Goal: Task Accomplishment & Management: Manage account settings

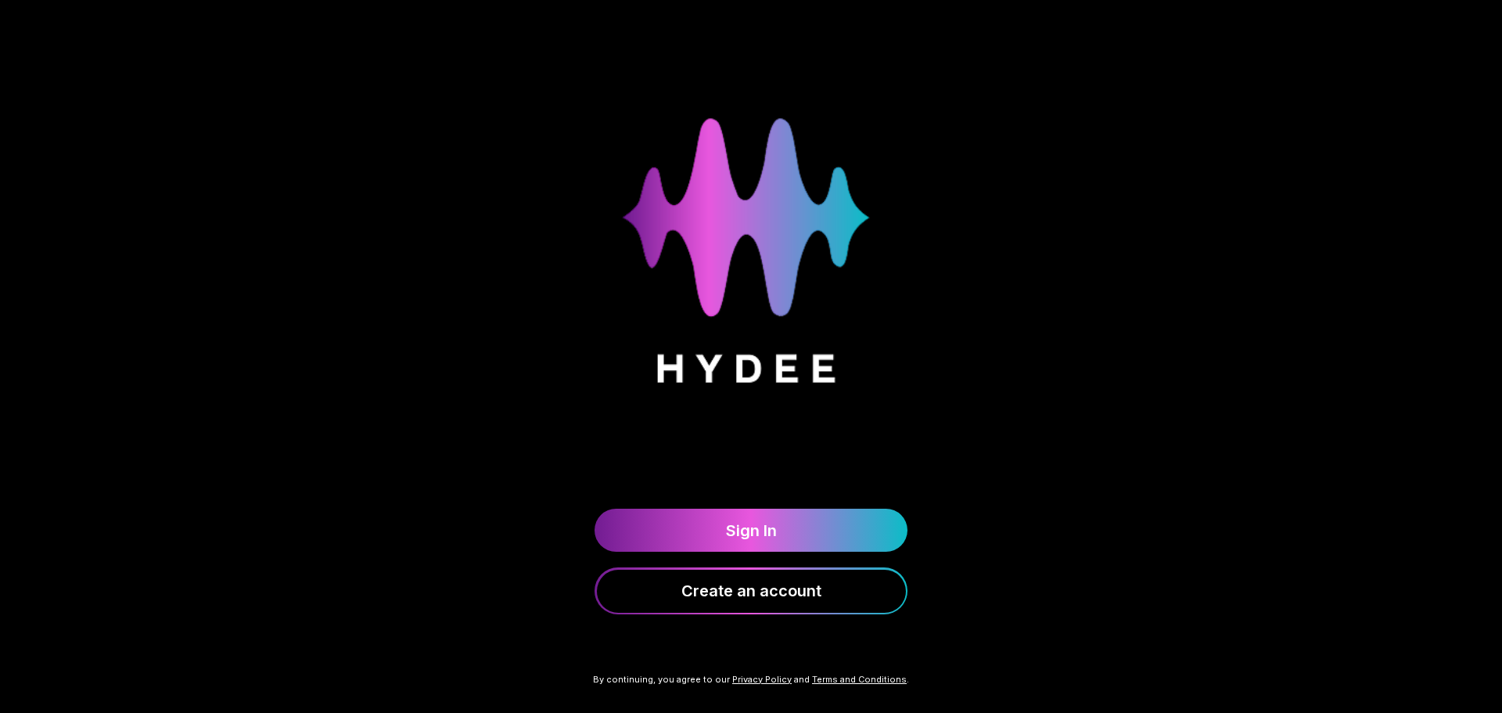
drag, startPoint x: 865, startPoint y: 372, endPoint x: 894, endPoint y: 379, distance: 29.6
click at [894, 379] on div "Sign In Create an account" at bounding box center [751, 330] width 1502 height 661
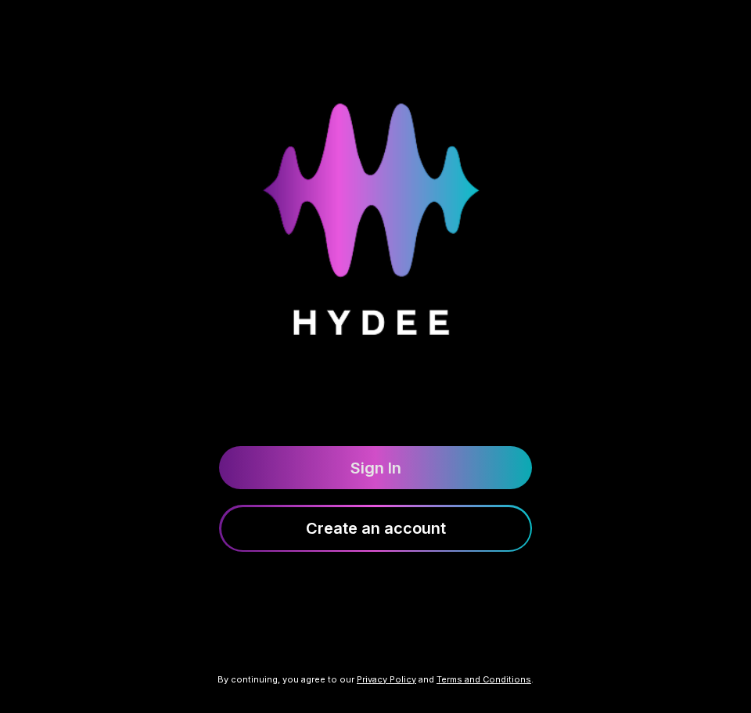
click at [355, 446] on link "Sign In" at bounding box center [375, 467] width 313 height 43
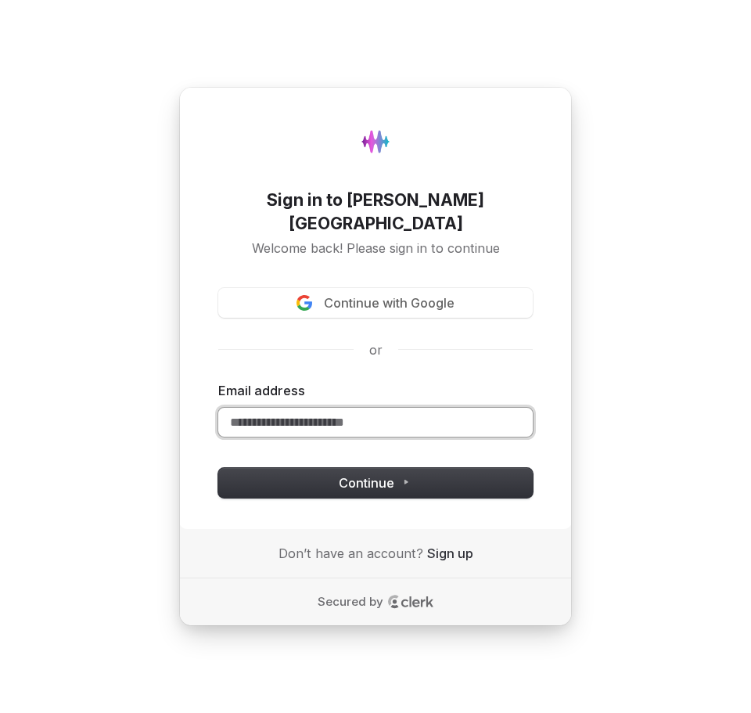
click at [349, 416] on input "Email address" at bounding box center [375, 423] width 315 height 30
paste input "**********"
click at [264, 486] on div "**********" at bounding box center [375, 308] width 393 height 442
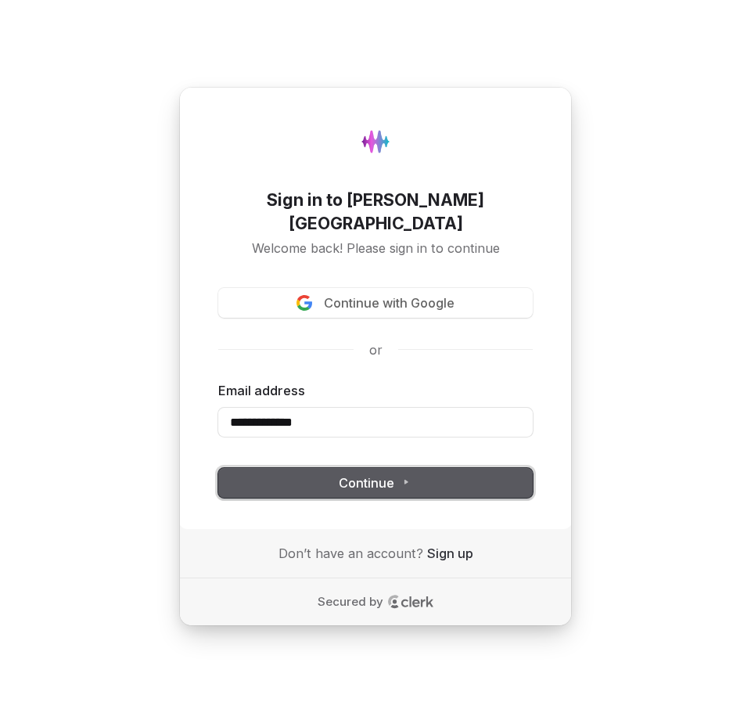
click at [268, 480] on button "Continue" at bounding box center [375, 483] width 315 height 30
type input "**********"
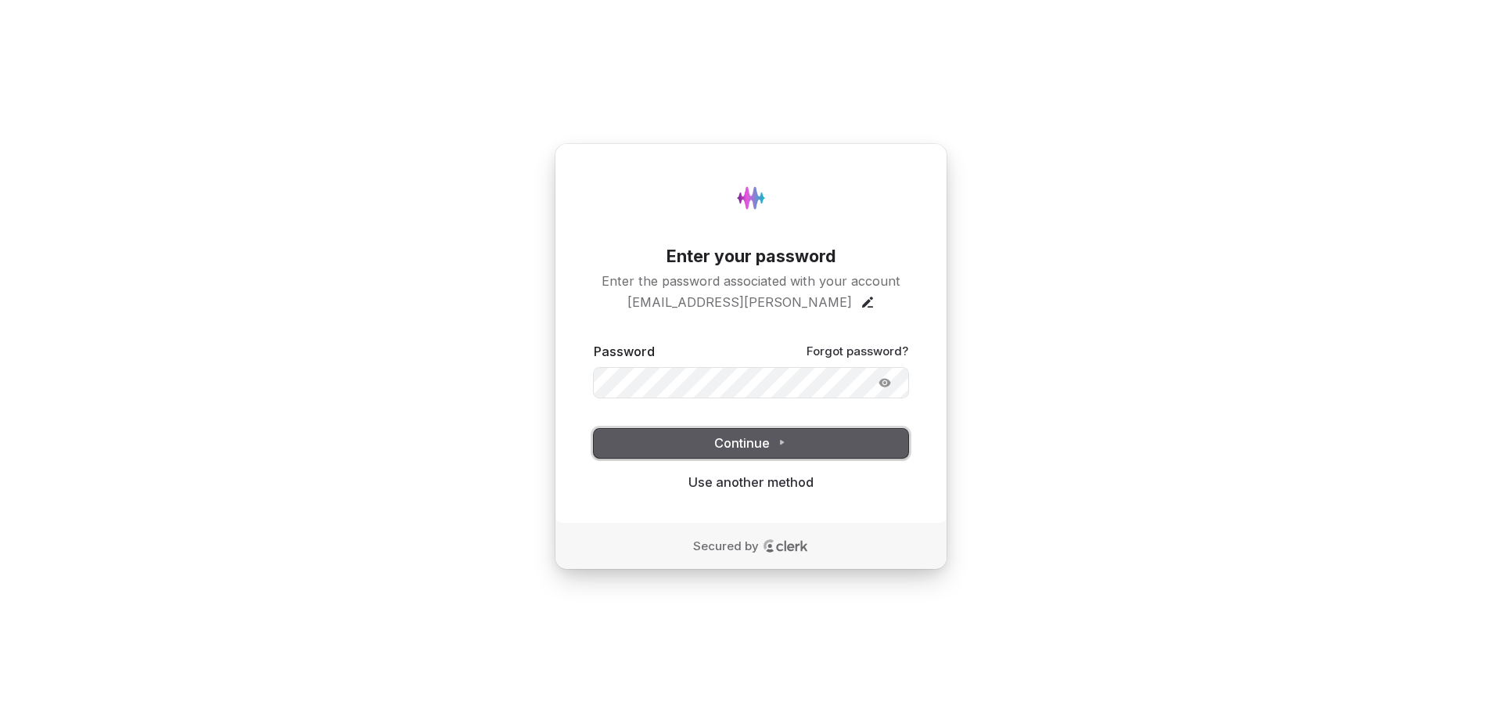
click at [762, 432] on button "Continue" at bounding box center [751, 444] width 315 height 30
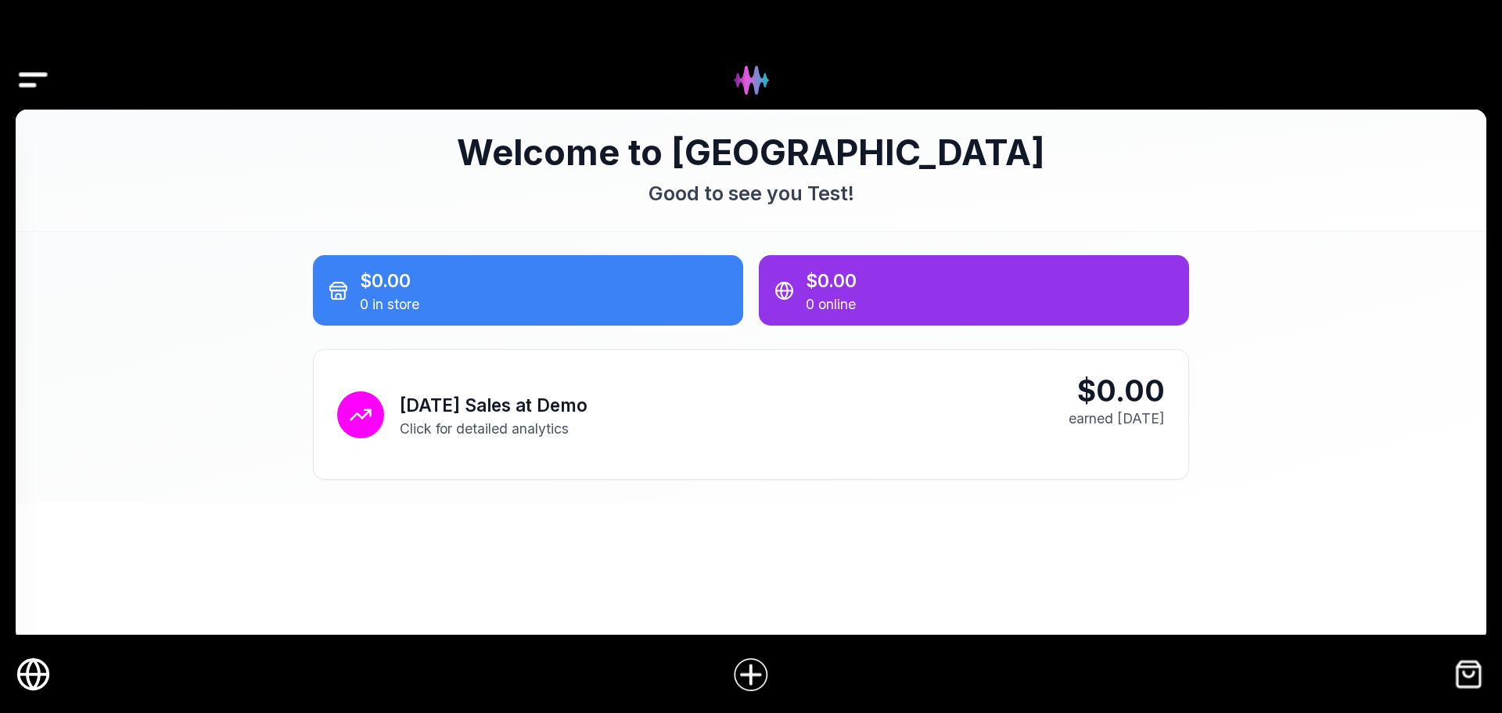
click at [871, 167] on h1 "Welcome to Hydee" at bounding box center [751, 152] width 876 height 39
click at [21, 674] on icon "Online Store" at bounding box center [34, 674] width 30 height 0
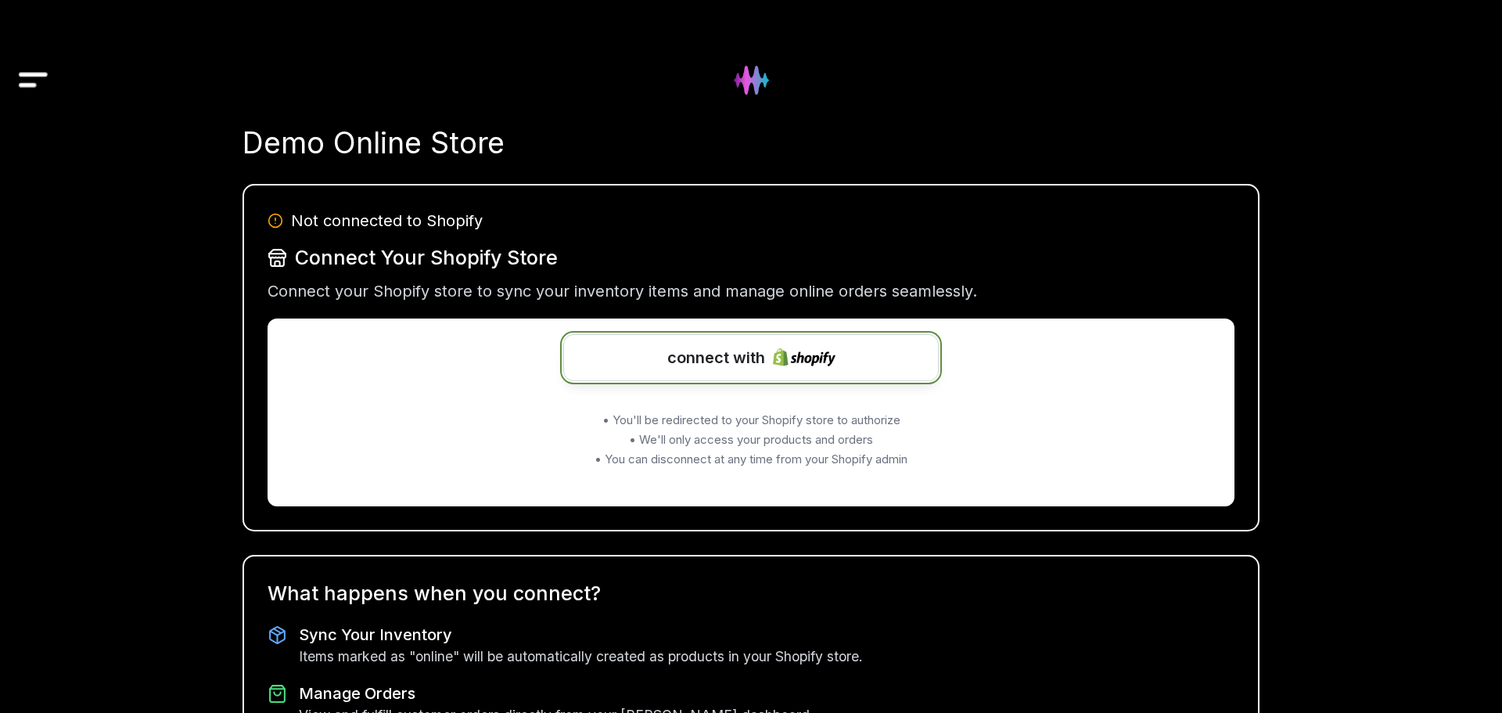
click at [703, 356] on span "connect with" at bounding box center [716, 357] width 98 height 23
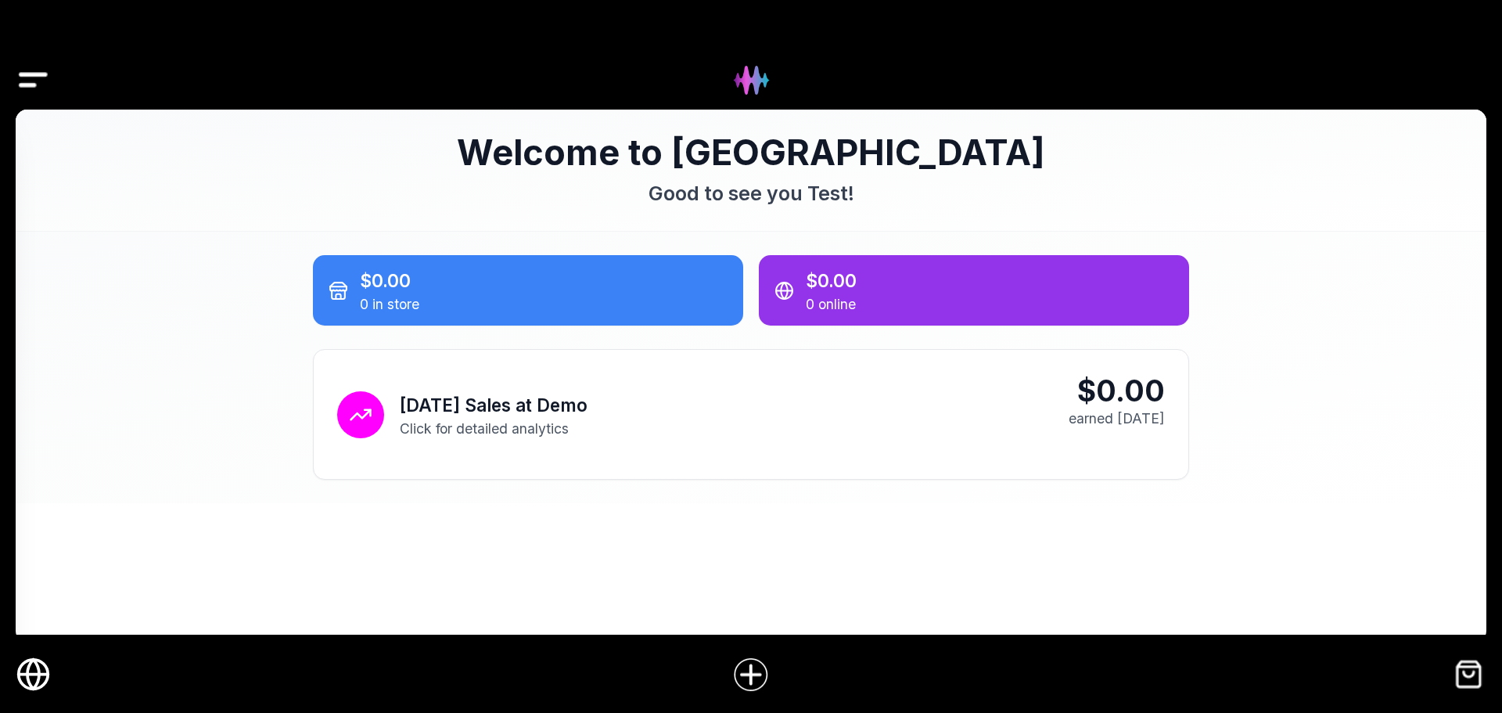
click at [37, 70] on img "Drawer" at bounding box center [33, 80] width 35 height 60
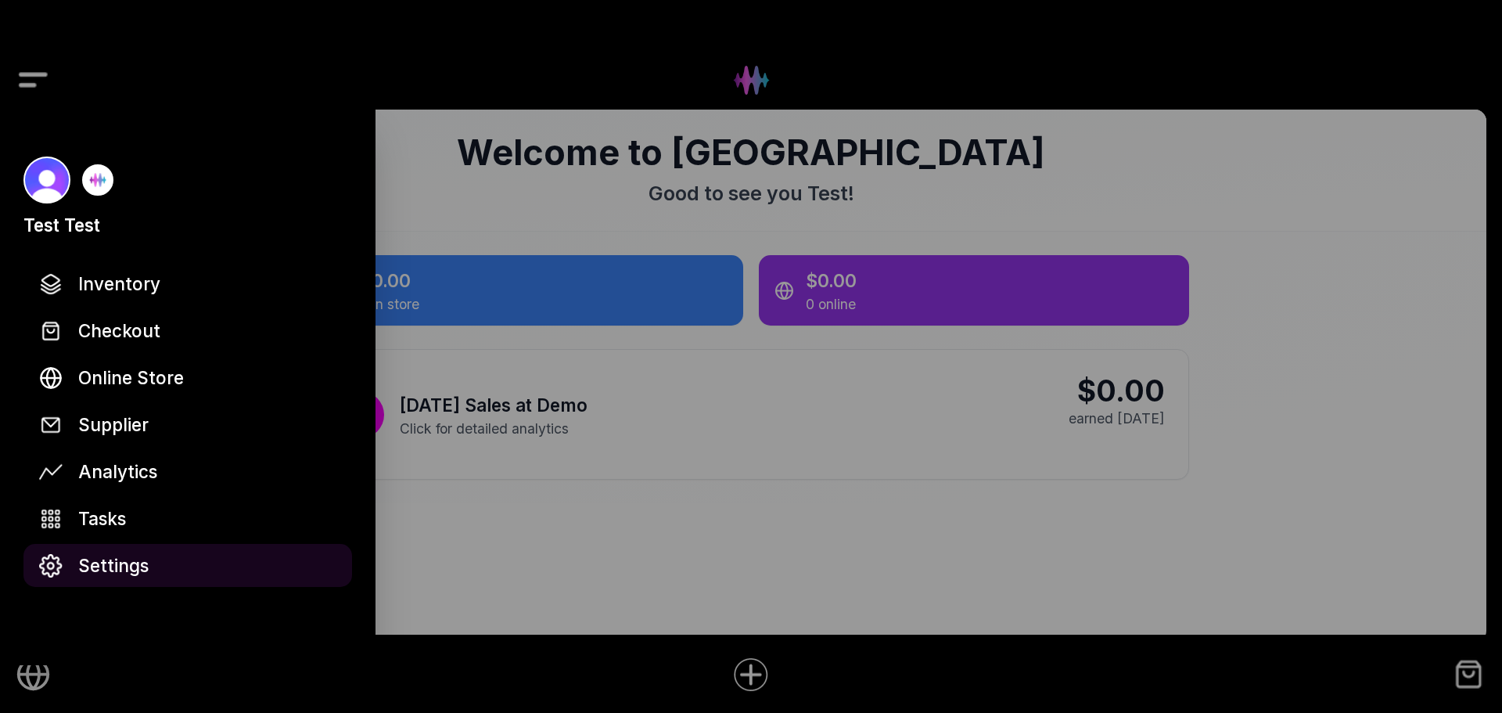
click at [127, 570] on span "Settings" at bounding box center [113, 565] width 70 height 27
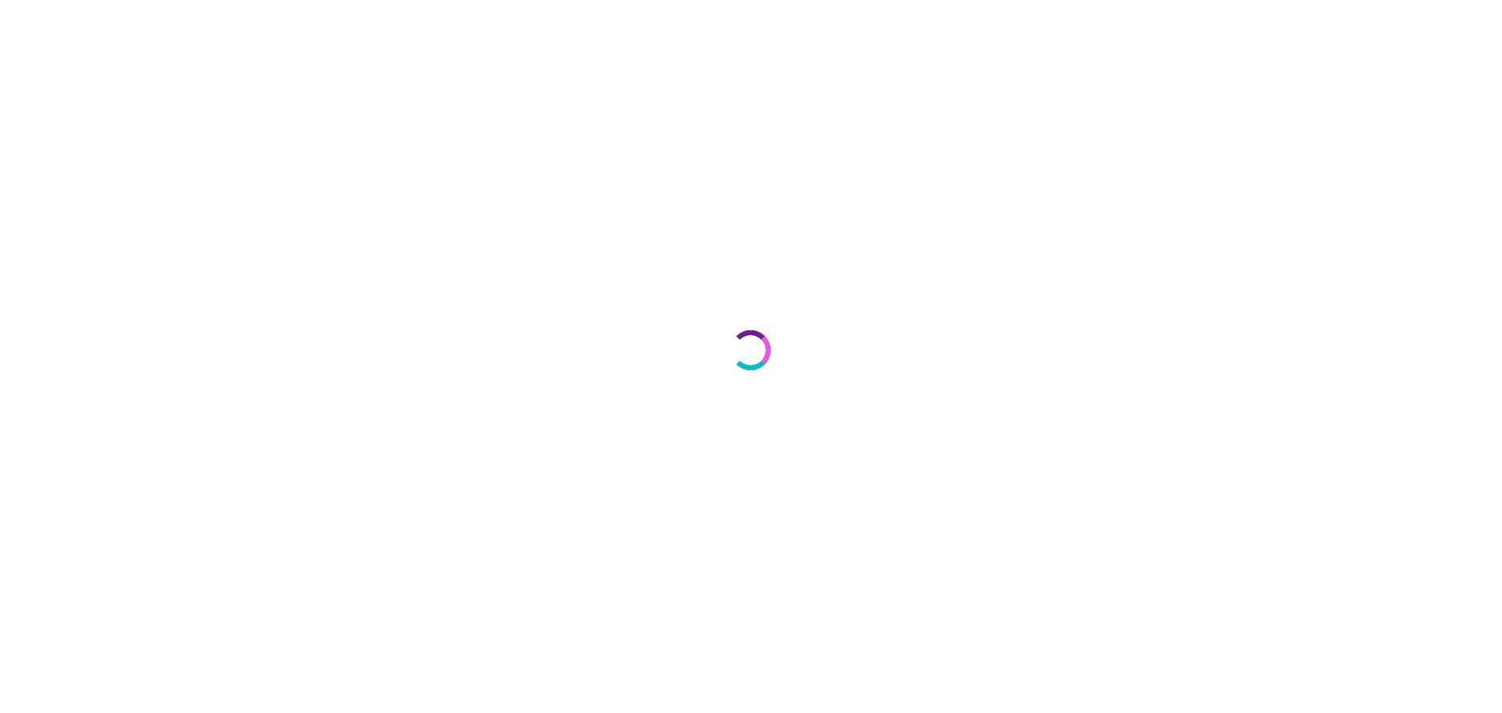
select select "**"
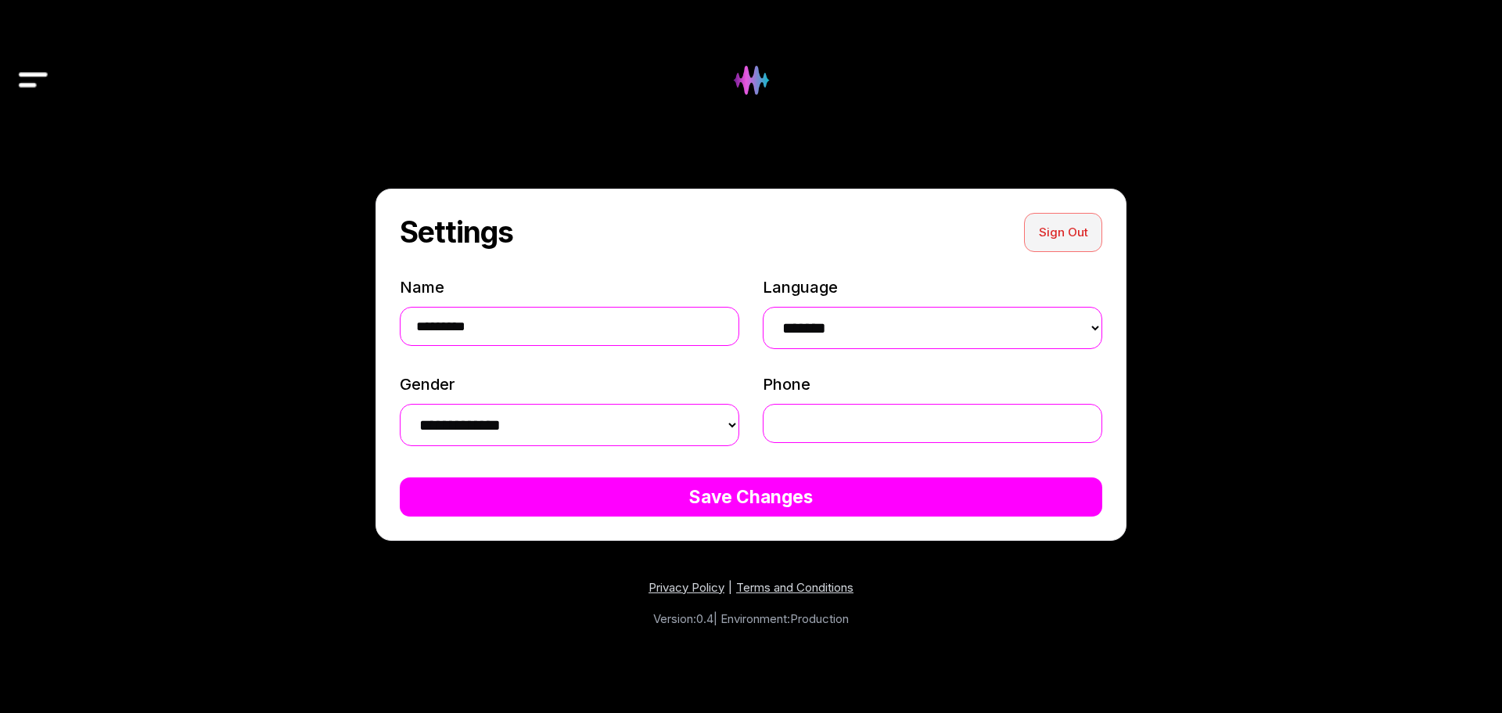
click at [1066, 230] on button "Sign Out" at bounding box center [1063, 232] width 78 height 39
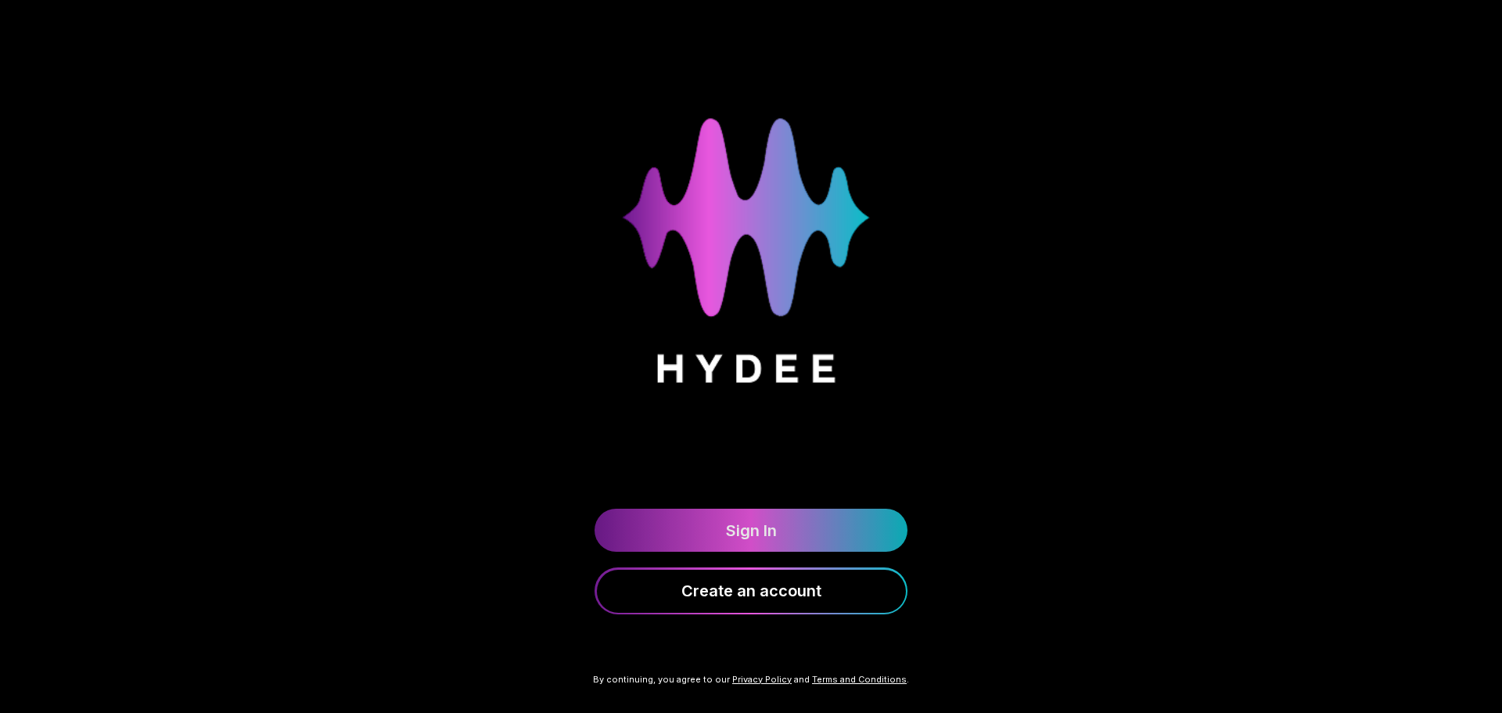
click at [784, 535] on link "Sign In" at bounding box center [751, 530] width 313 height 43
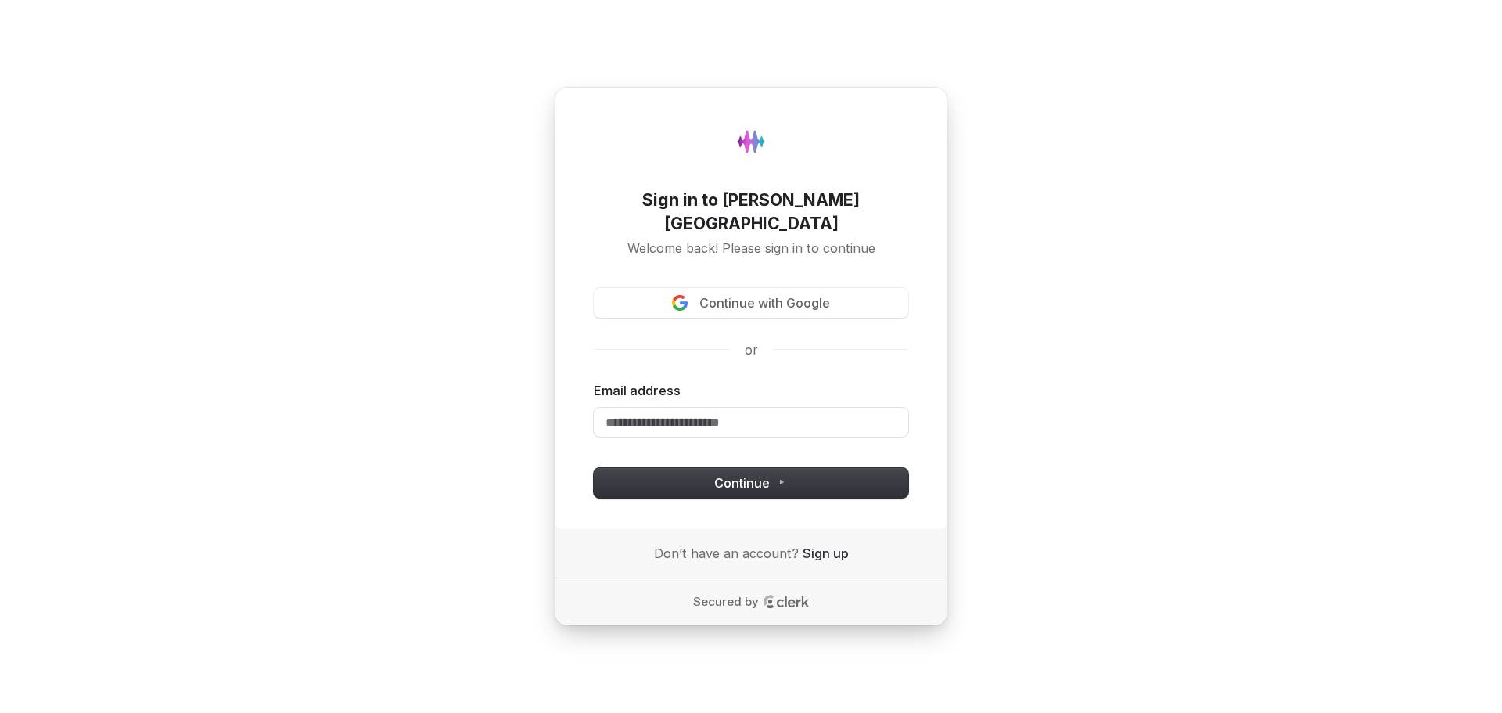
click at [721, 394] on div "Email address" at bounding box center [751, 409] width 315 height 55
click at [732, 408] on input "Email address" at bounding box center [751, 423] width 315 height 30
paste input "**********"
click at [658, 480] on button "Continue" at bounding box center [751, 483] width 315 height 30
type input "**********"
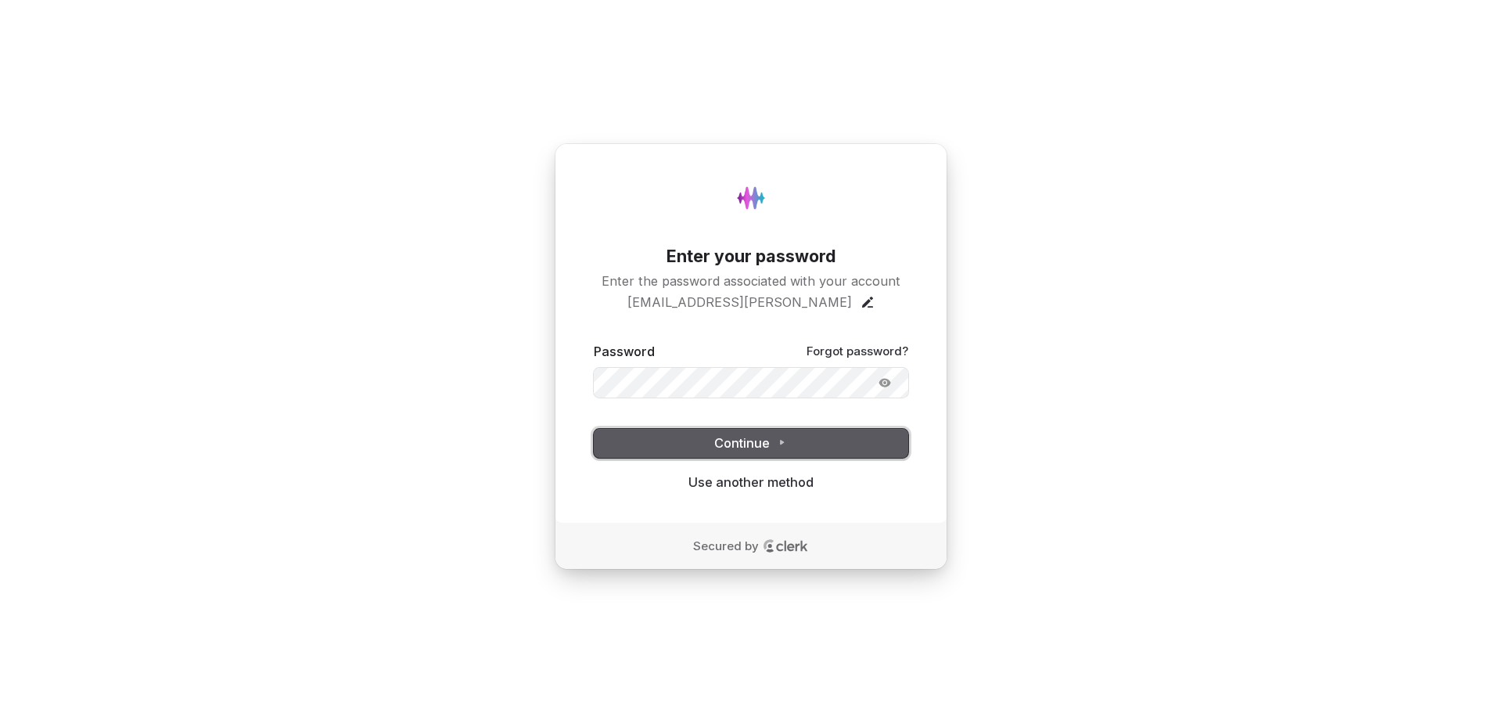
click at [715, 440] on span "Continue" at bounding box center [751, 443] width 74 height 18
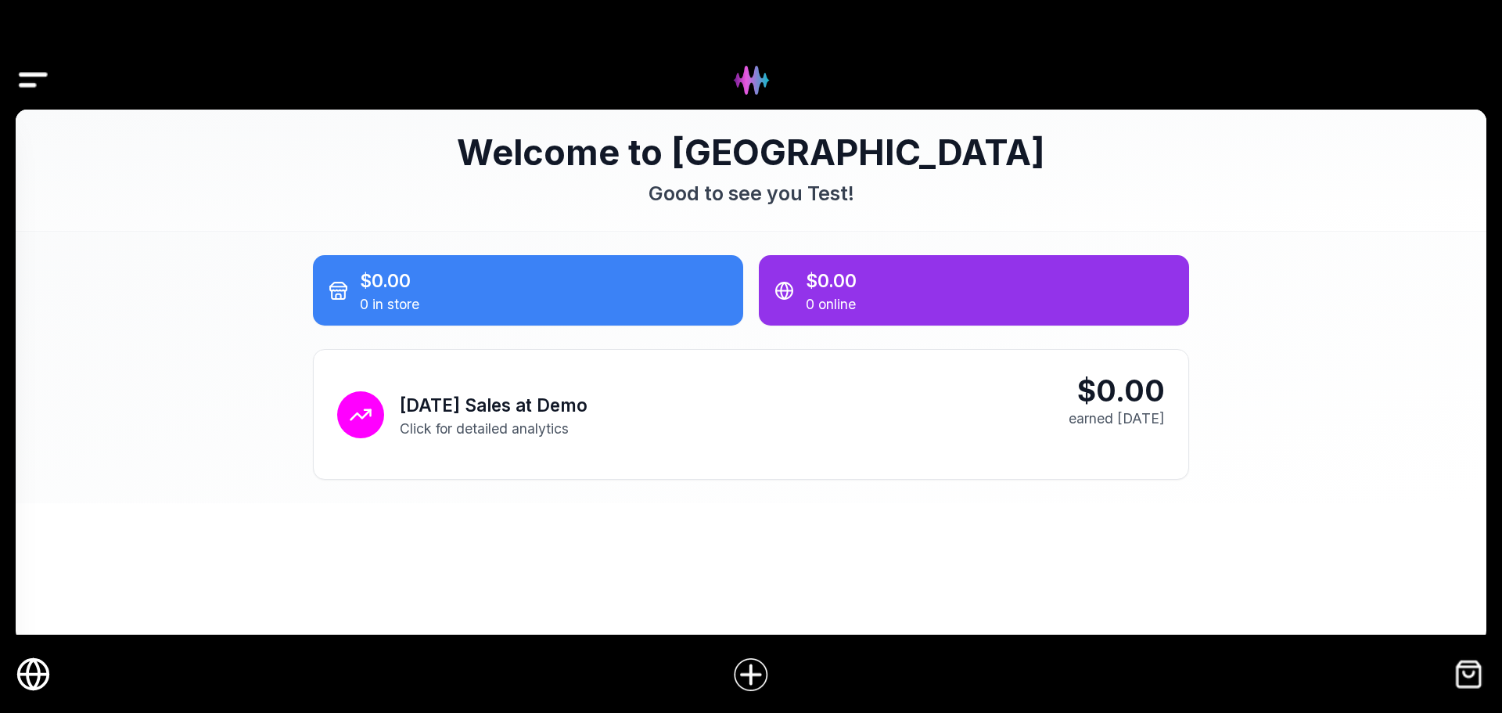
click at [36, 678] on icon "Online Store" at bounding box center [33, 673] width 35 height 35
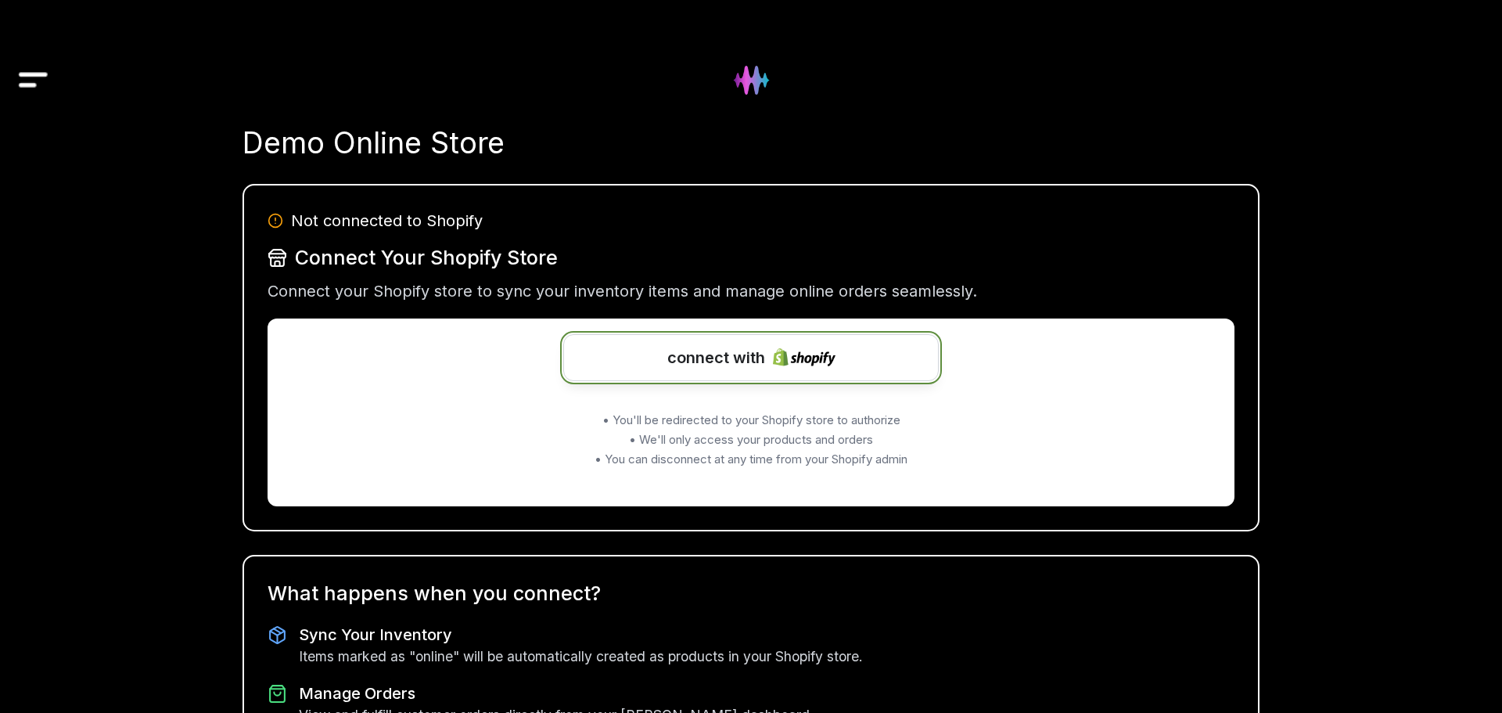
click at [699, 355] on span "connect with" at bounding box center [716, 357] width 98 height 23
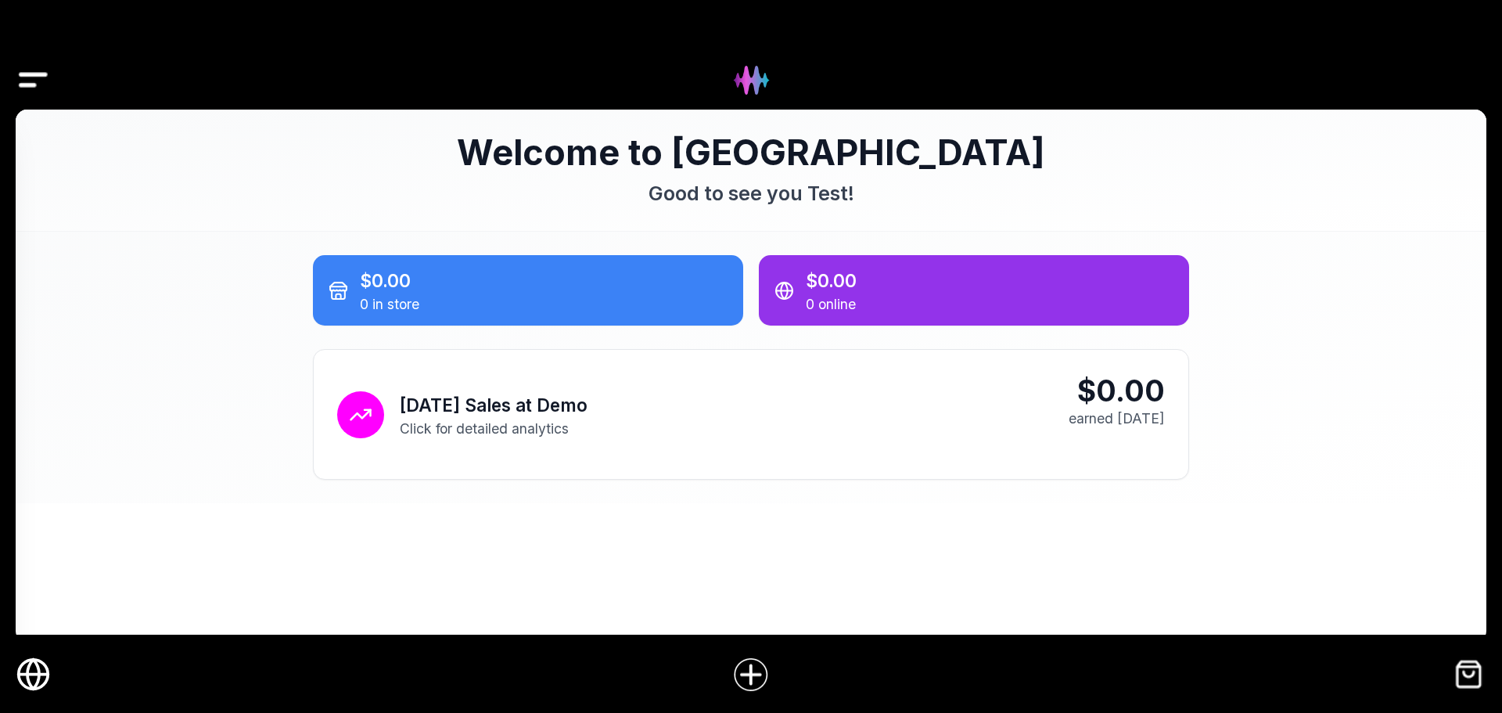
click at [24, 81] on img "Drawer" at bounding box center [33, 80] width 35 height 60
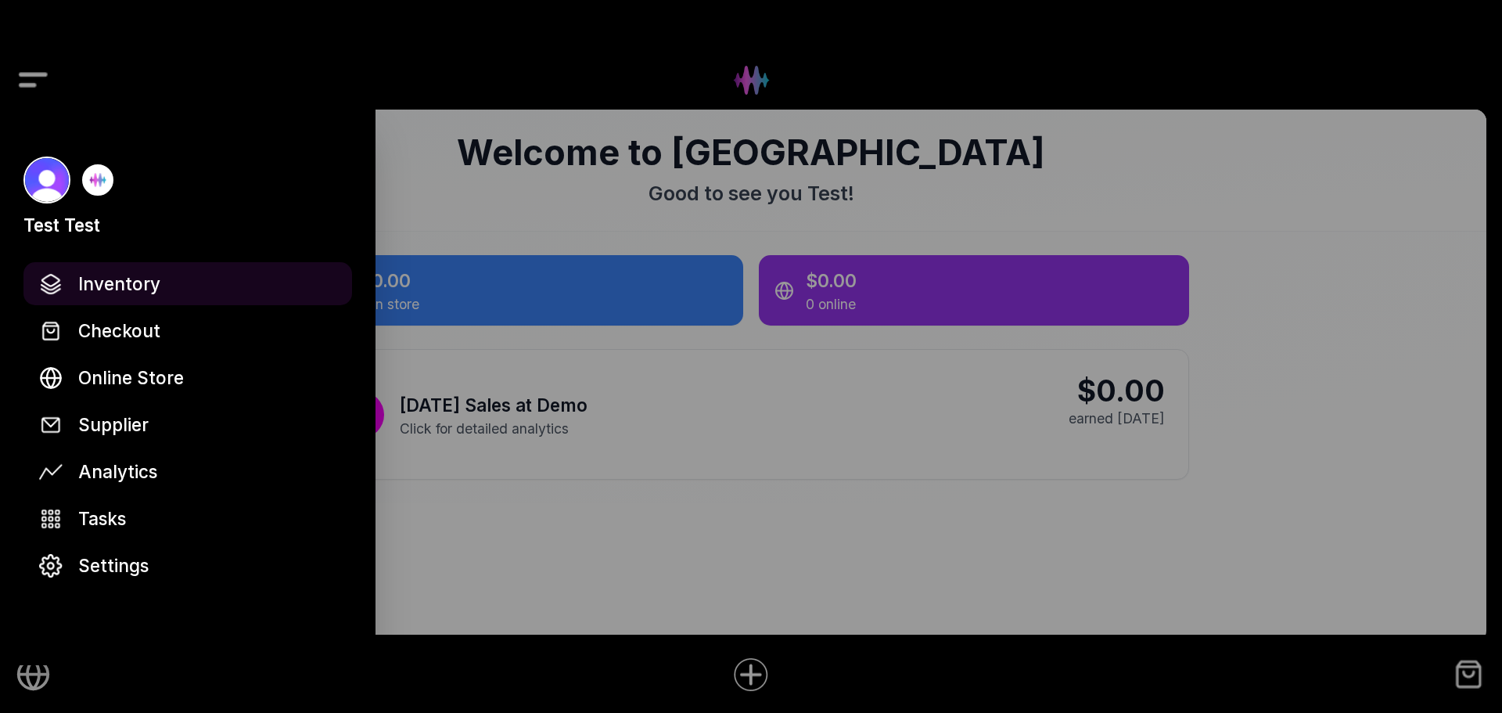
click at [151, 291] on span "Inventory" at bounding box center [119, 283] width 82 height 27
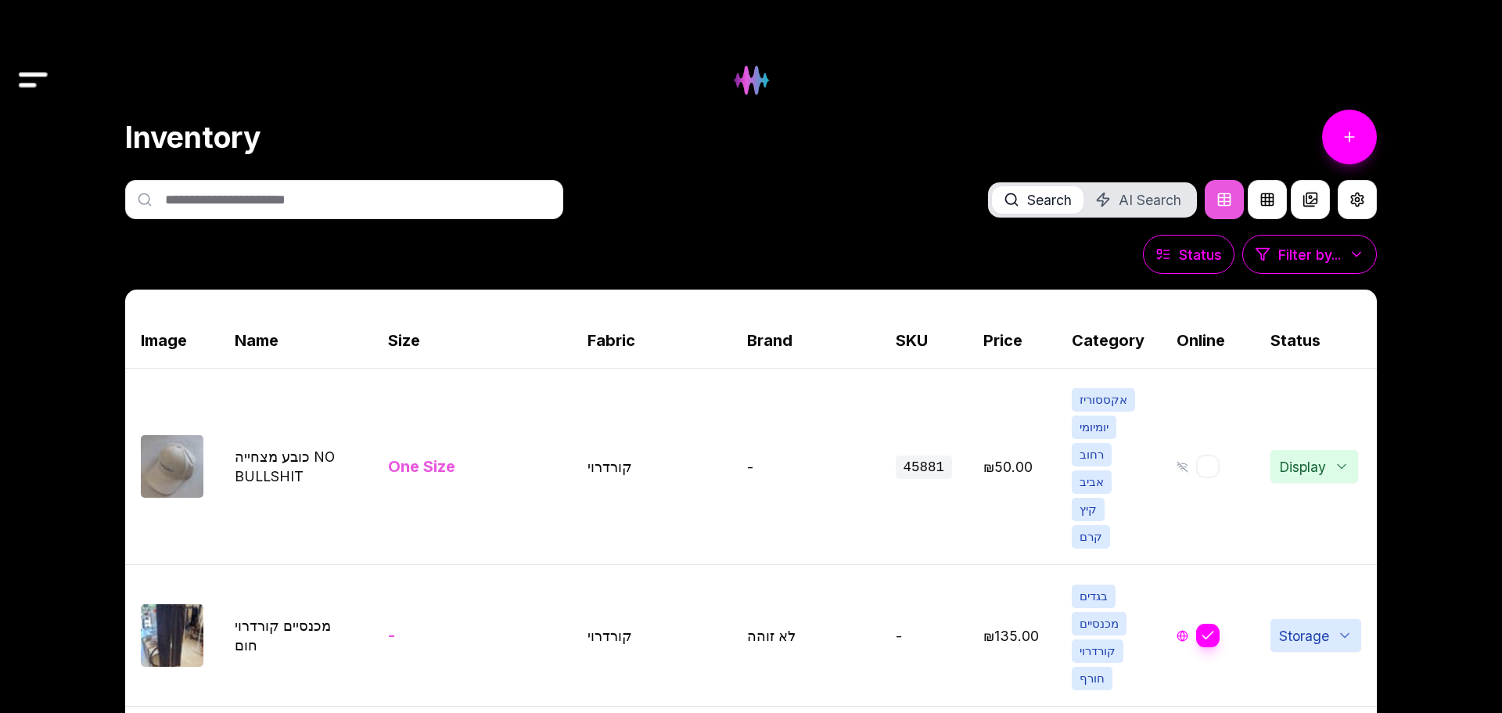
click at [38, 70] on img "Drawer" at bounding box center [33, 80] width 35 height 60
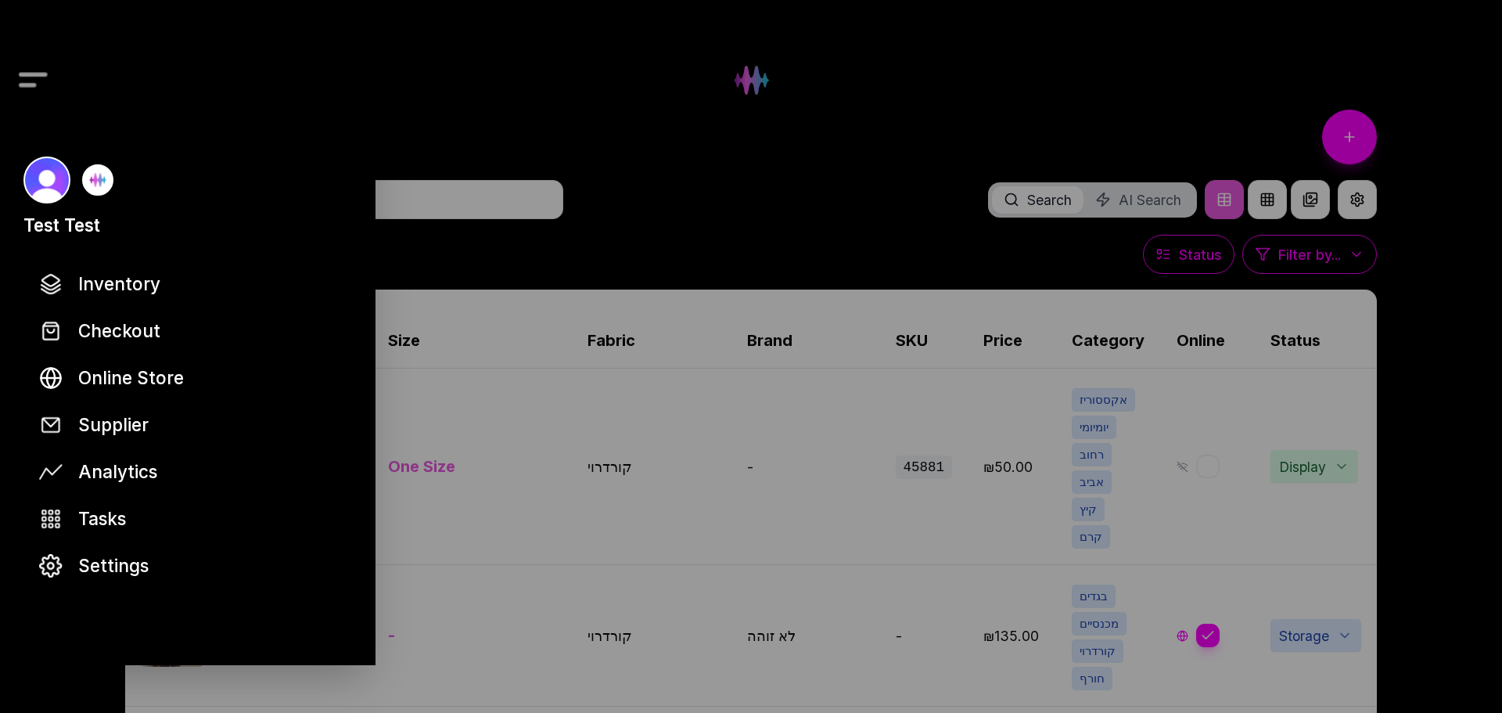
click at [82, 166] on div at bounding box center [97, 179] width 31 height 31
click at [90, 181] on img at bounding box center [97, 179] width 31 height 31
click at [92, 181] on img at bounding box center [97, 179] width 31 height 31
click at [43, 178] on img at bounding box center [46, 179] width 47 height 47
click at [141, 329] on span "Checkout" at bounding box center [119, 330] width 82 height 27
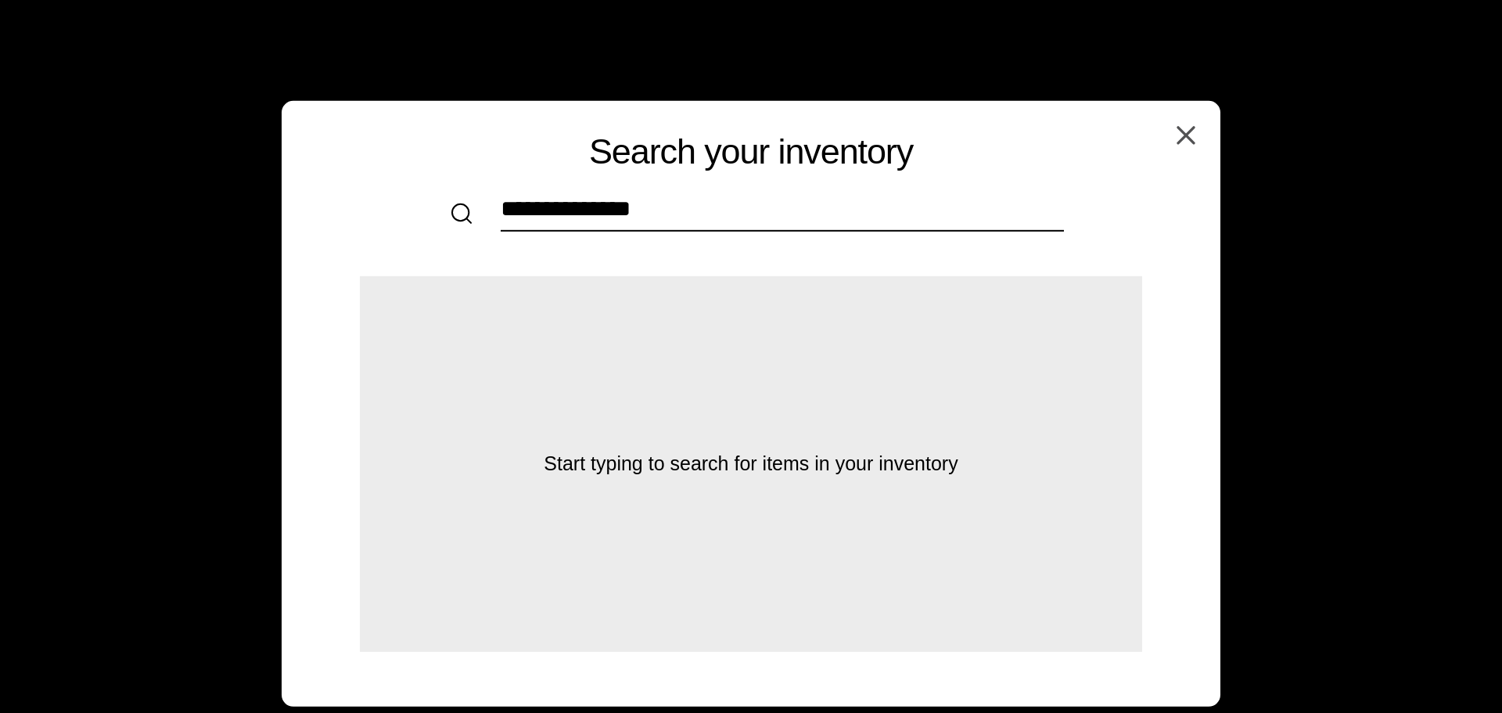
click at [32, 83] on body "Search your inventory No similar items were found in your inventory. You can se…" at bounding box center [751, 356] width 1502 height 713
click at [1203, 128] on div "Search your inventory No similar items were found in your inventory. You can se…" at bounding box center [751, 181] width 933 height 156
click at [1198, 134] on icon "button" at bounding box center [1185, 134] width 31 height 31
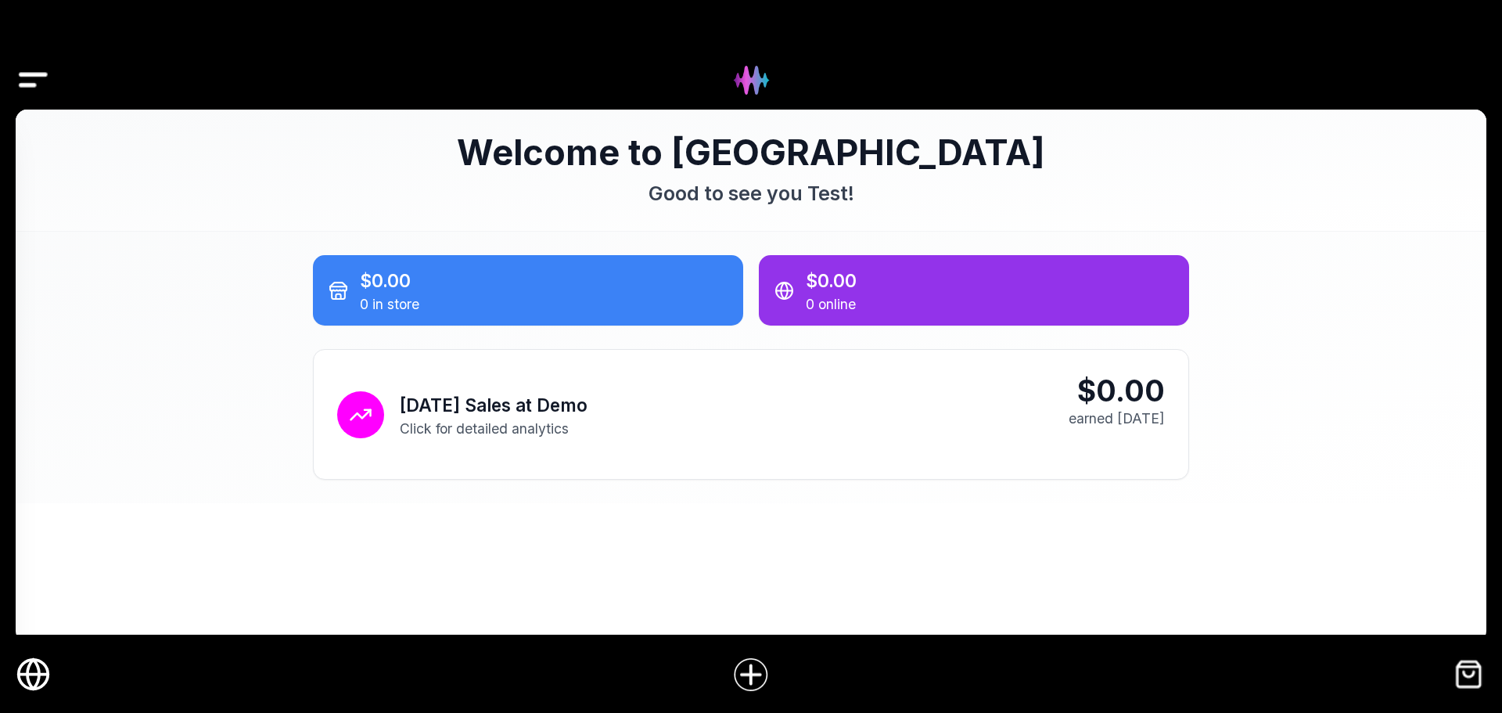
click at [43, 74] on div at bounding box center [751, 55] width 1502 height 110
click at [38, 75] on img "Drawer" at bounding box center [33, 80] width 35 height 60
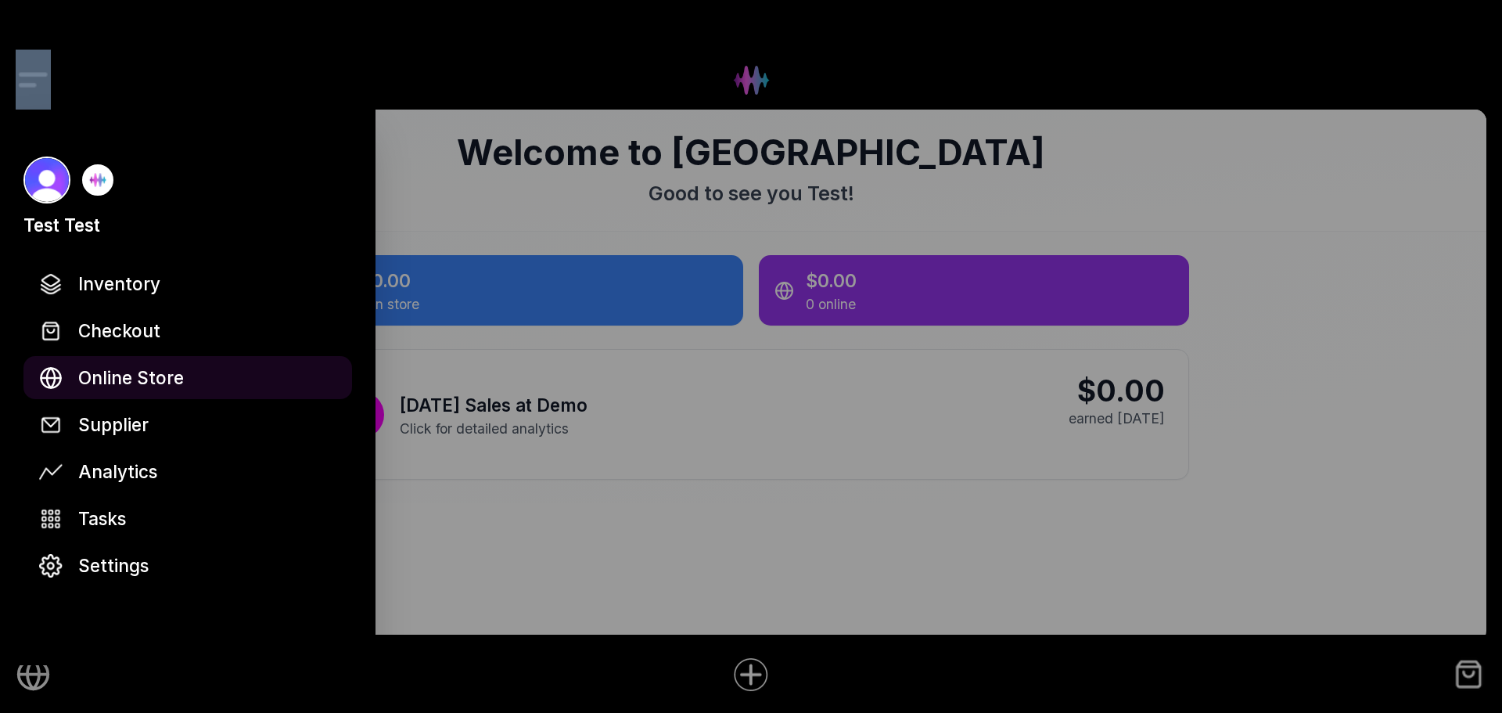
click at [151, 380] on span "Online Store" at bounding box center [131, 377] width 106 height 27
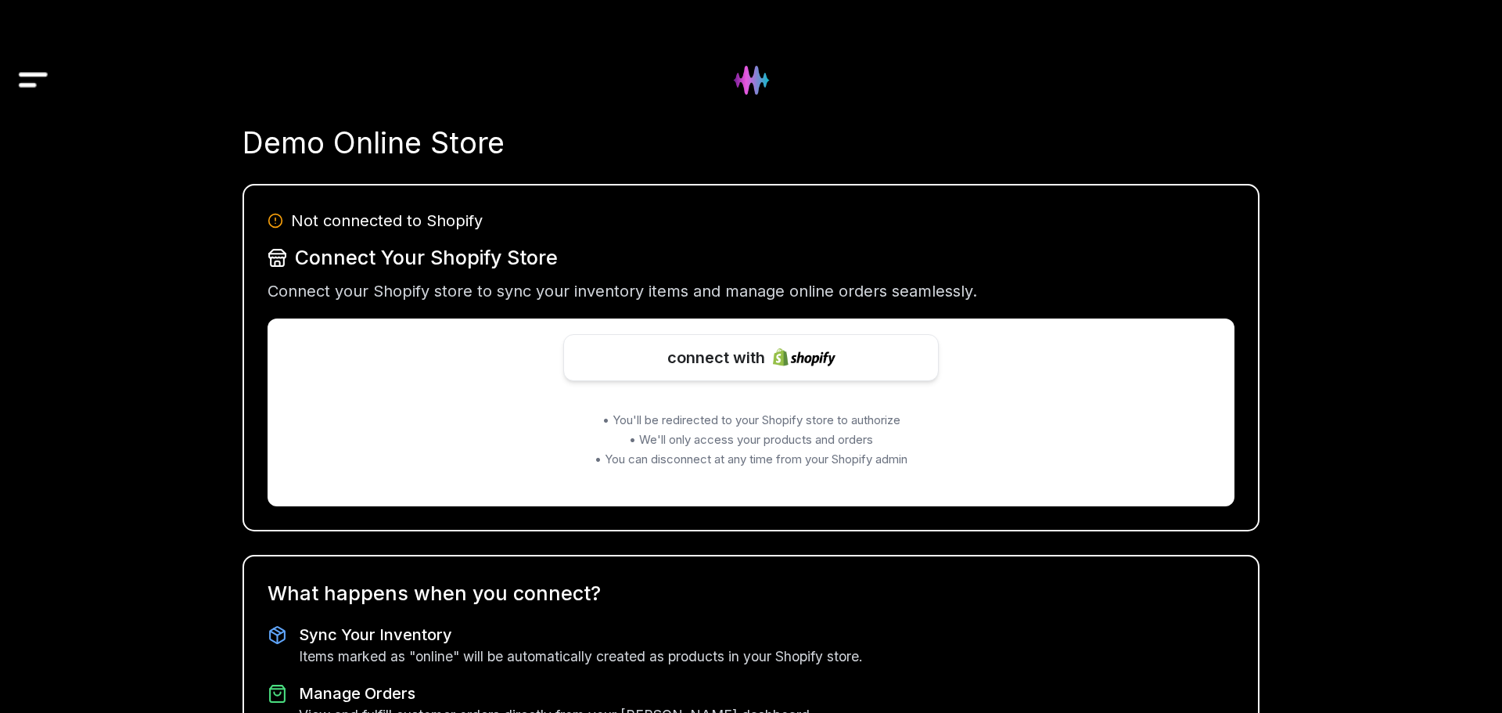
click at [34, 86] on img "Drawer" at bounding box center [33, 80] width 35 height 60
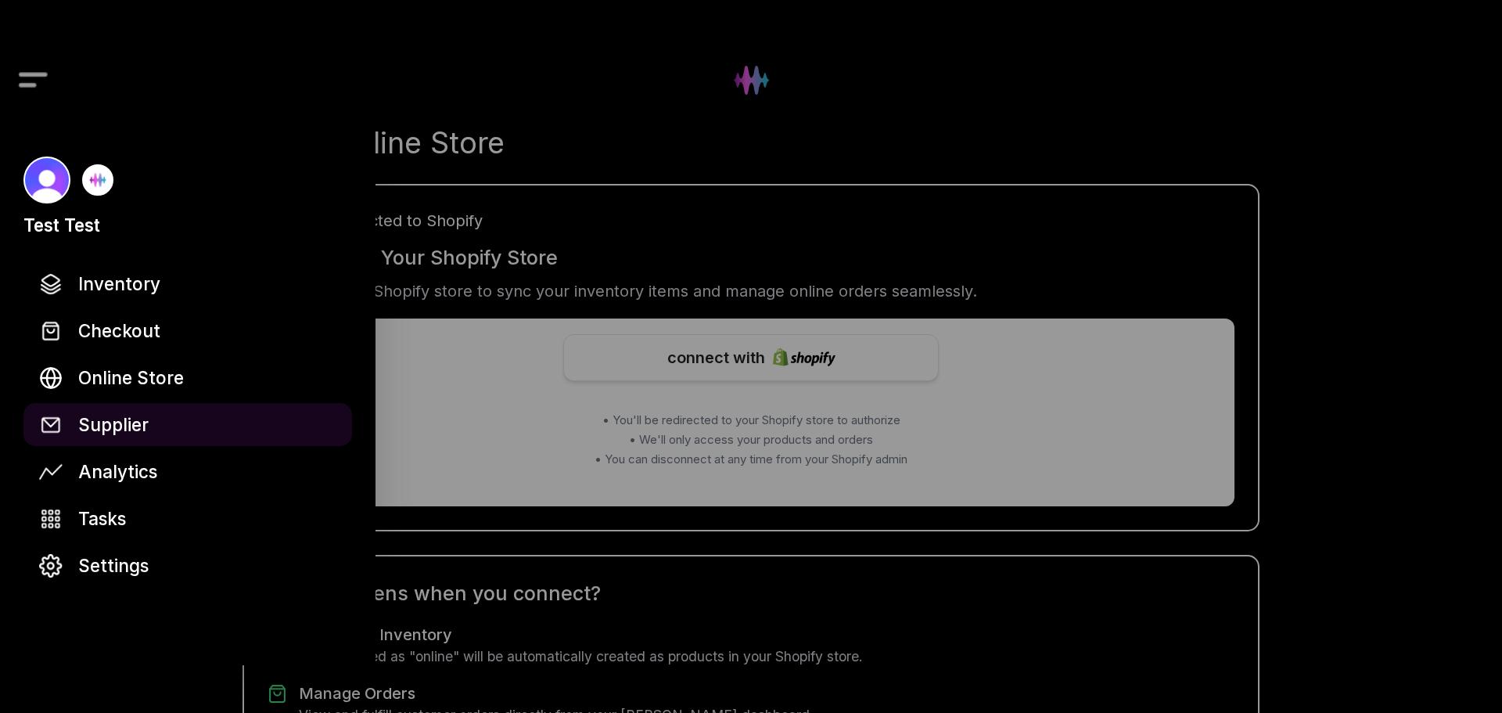
click at [129, 428] on span "Supplier" at bounding box center [113, 424] width 70 height 27
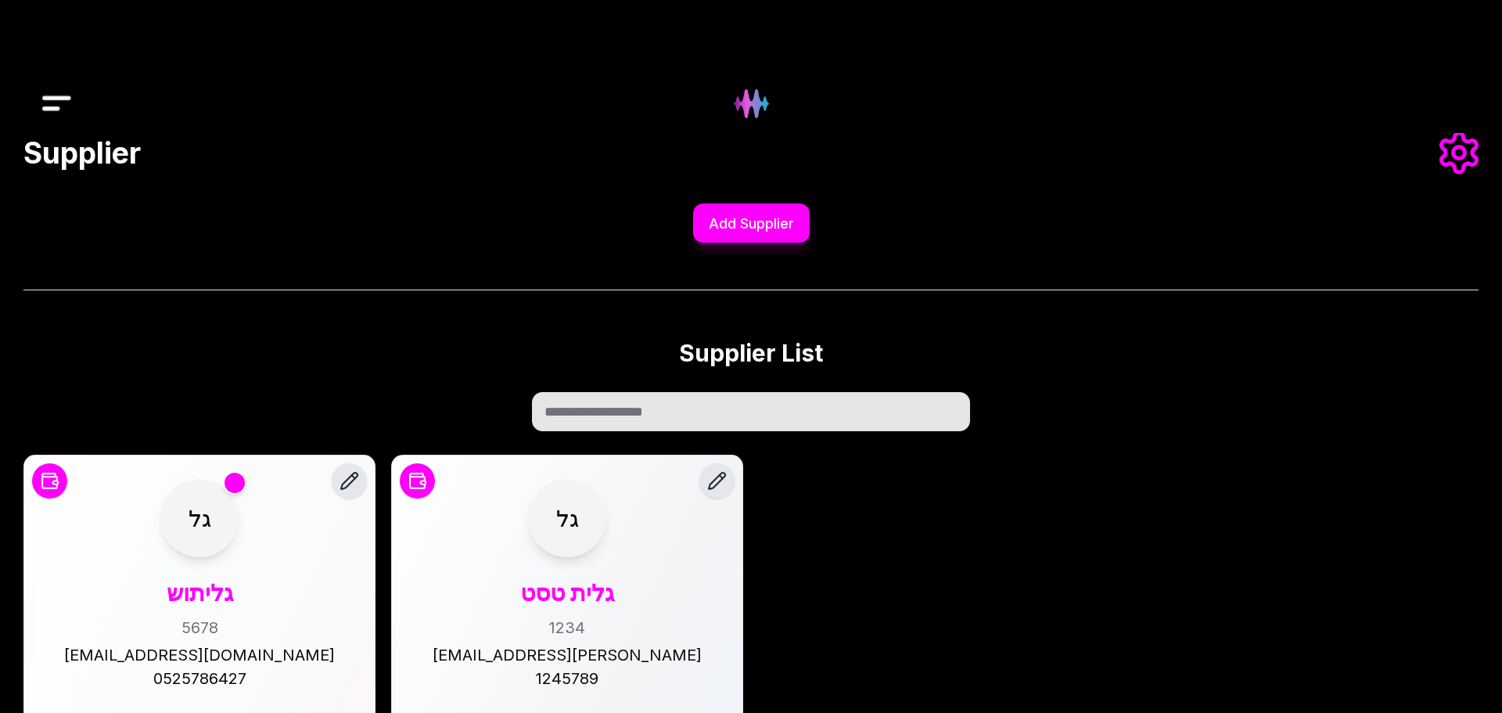
click at [53, 91] on img "Drawer" at bounding box center [56, 104] width 35 height 60
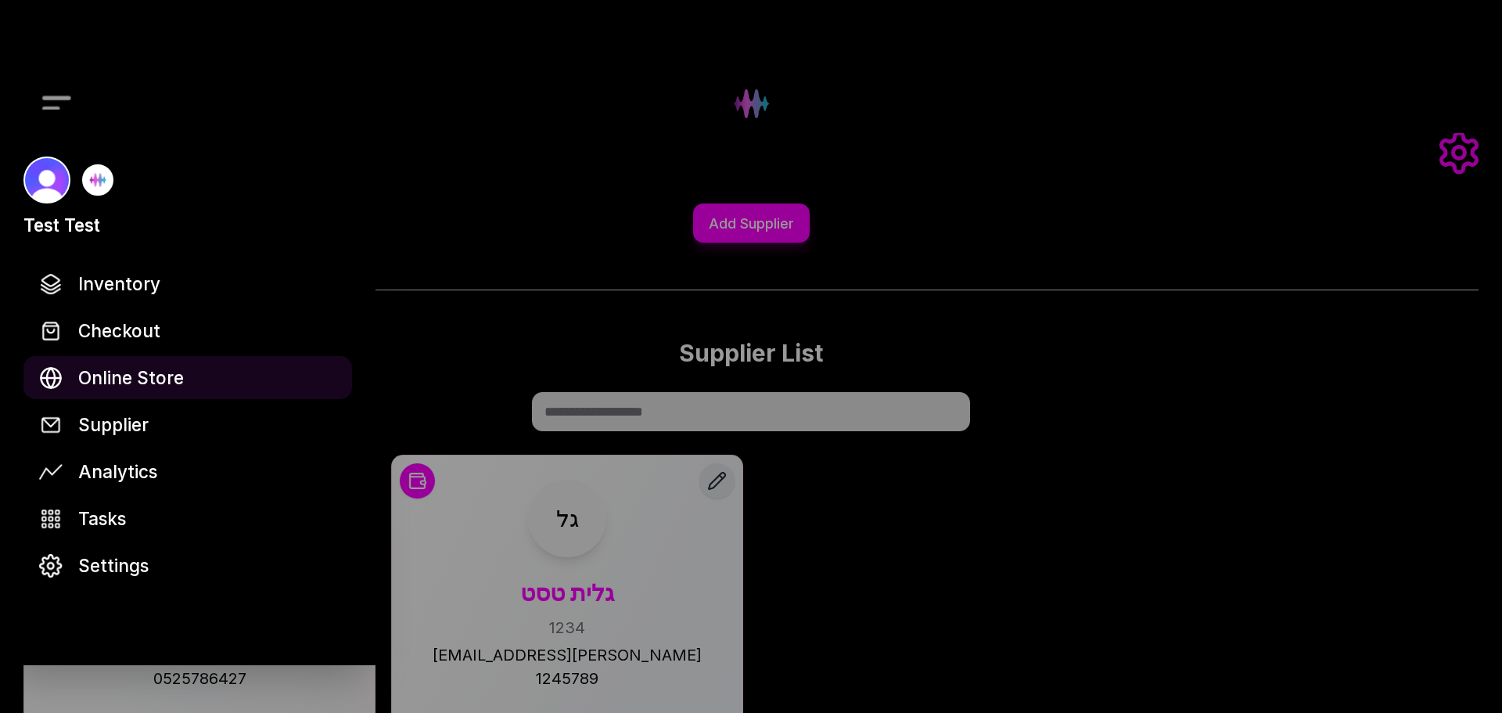
click at [160, 368] on span "Online Store" at bounding box center [131, 377] width 106 height 27
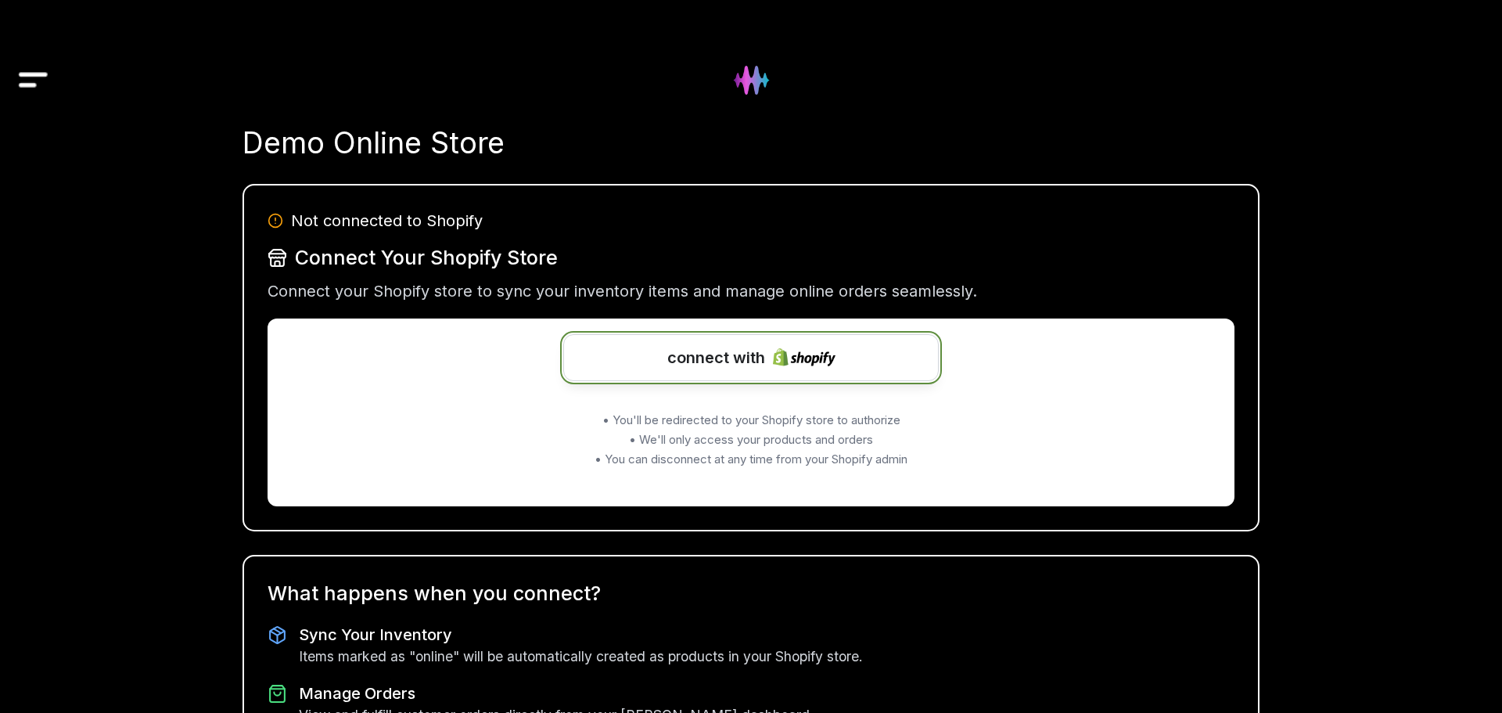
click at [742, 363] on span "connect with" at bounding box center [716, 357] width 98 height 23
click at [38, 81] on img "Drawer" at bounding box center [33, 80] width 35 height 60
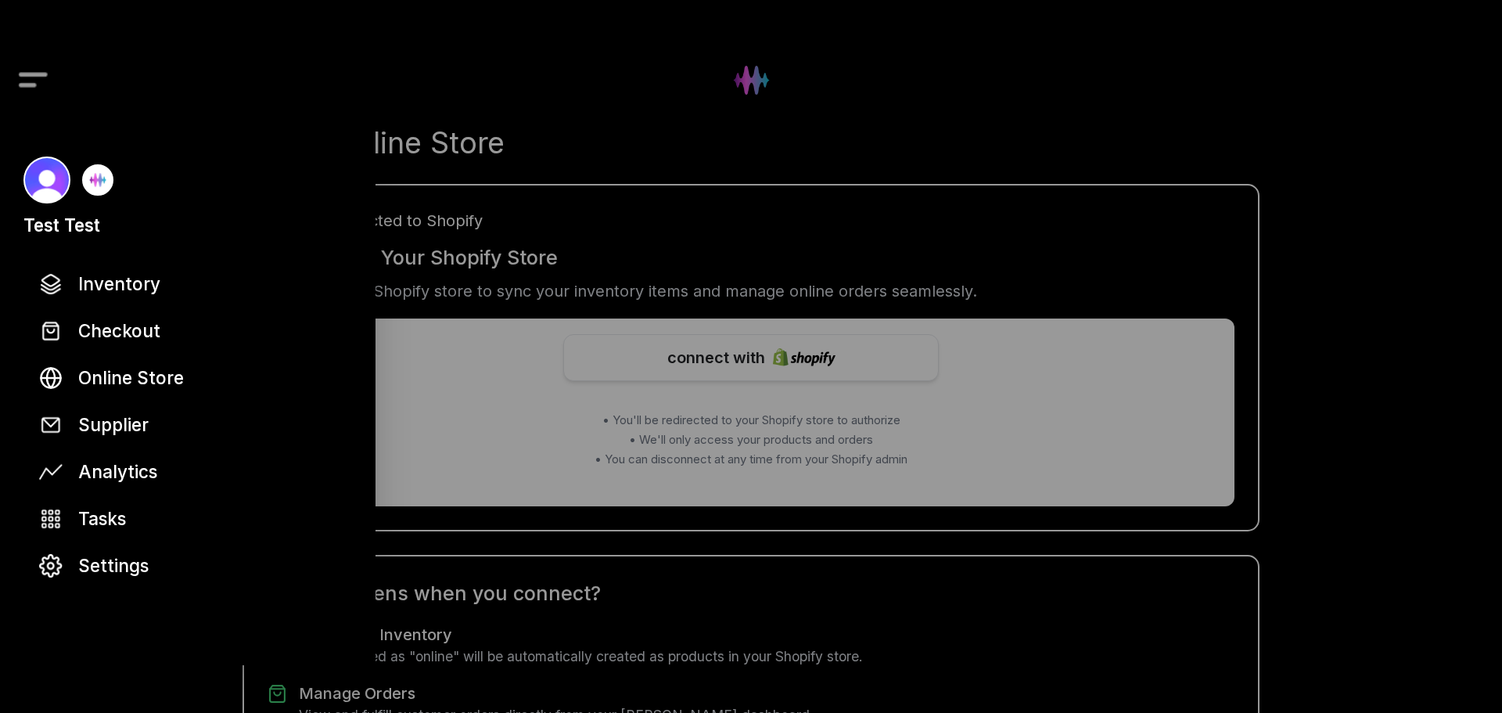
click at [534, 68] on div at bounding box center [751, 356] width 1502 height 713
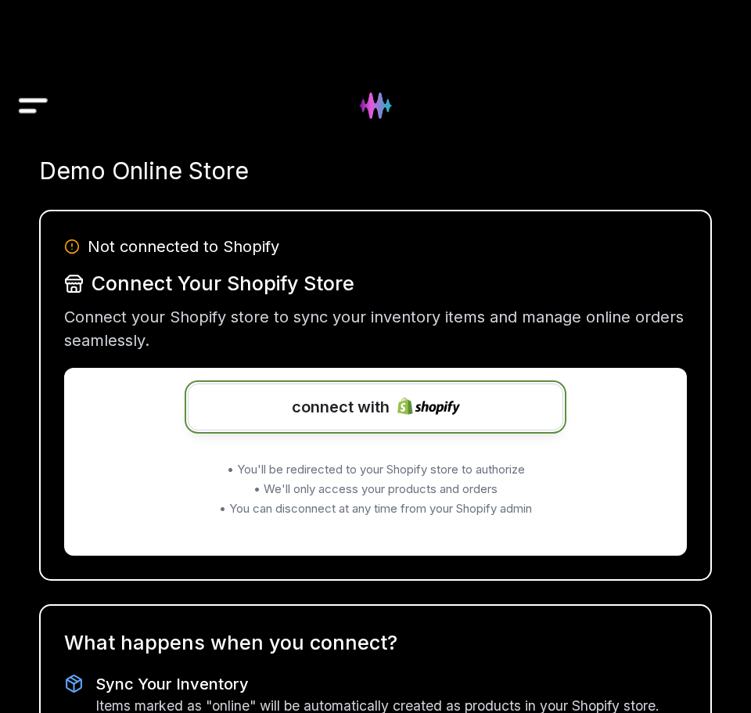
click at [318, 401] on span "connect with" at bounding box center [341, 406] width 98 height 23
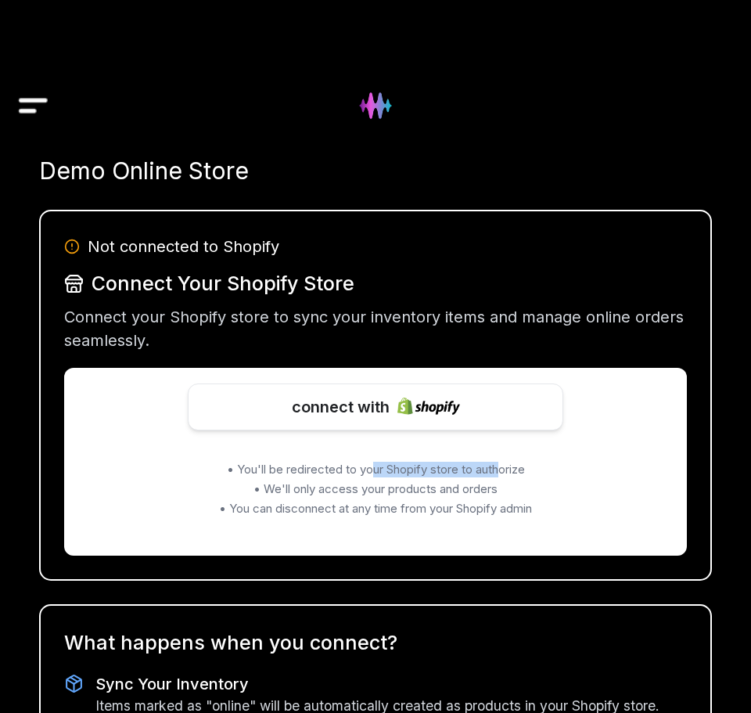
drag, startPoint x: 370, startPoint y: 471, endPoint x: 545, endPoint y: 473, distance: 175.3
click at [521, 469] on p "• You'll be redirected to your Shopify store to authorize" at bounding box center [375, 470] width 438 height 16
click at [557, 481] on p "• We'll only access your products and orders" at bounding box center [375, 489] width 438 height 16
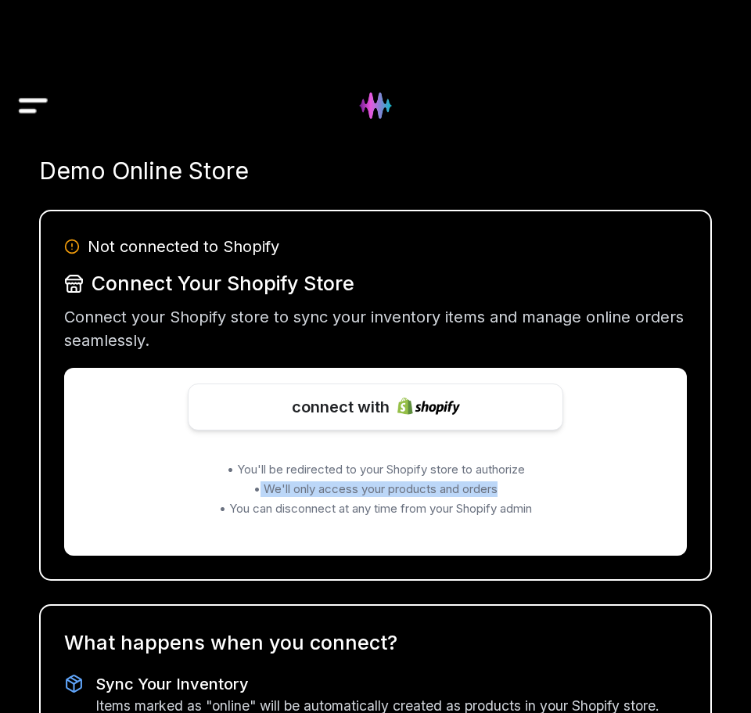
drag, startPoint x: 257, startPoint y: 484, endPoint x: 523, endPoint y: 479, distance: 265.3
click at [520, 481] on p "• We'll only access your products and orders" at bounding box center [375, 489] width 438 height 16
click at [537, 491] on p "• We'll only access your products and orders" at bounding box center [375, 489] width 438 height 16
drag, startPoint x: 214, startPoint y: 502, endPoint x: 579, endPoint y: 494, distance: 365.5
click at [575, 494] on div "• You'll be redirected to your Shopify store to authorize • We'll only access y…" at bounding box center [375, 489] width 438 height 55
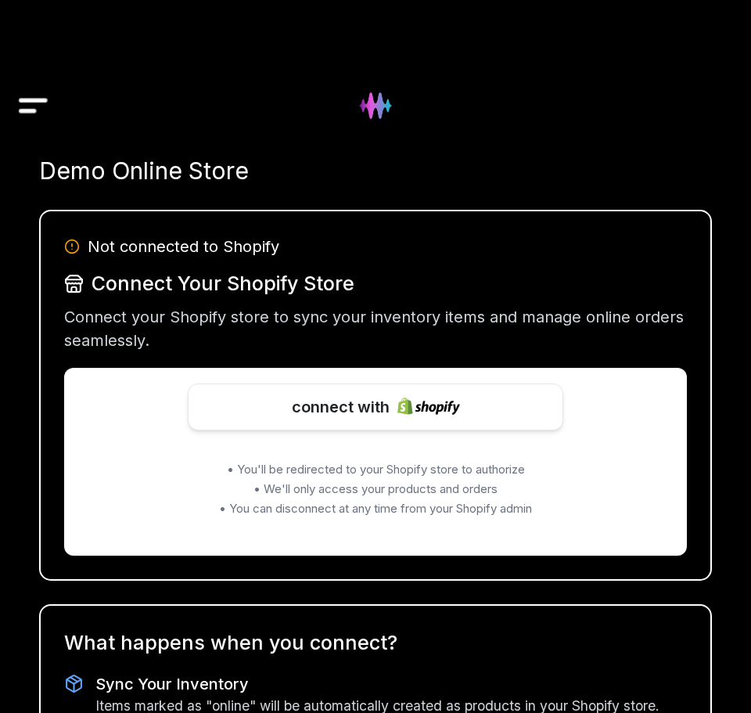
click at [585, 497] on div "• You'll be redirected to your Shopify store to authorize • We'll only access y…" at bounding box center [375, 489] width 438 height 55
drag, startPoint x: 343, startPoint y: 502, endPoint x: 527, endPoint y: 513, distance: 184.2
click at [527, 513] on p "• You can disconnect at any time from your Shopify admin" at bounding box center [375, 509] width 438 height 16
click at [570, 516] on div "connect with • You'll be redirected to your Shopify store to authorize • We'll …" at bounding box center [375, 462] width 623 height 188
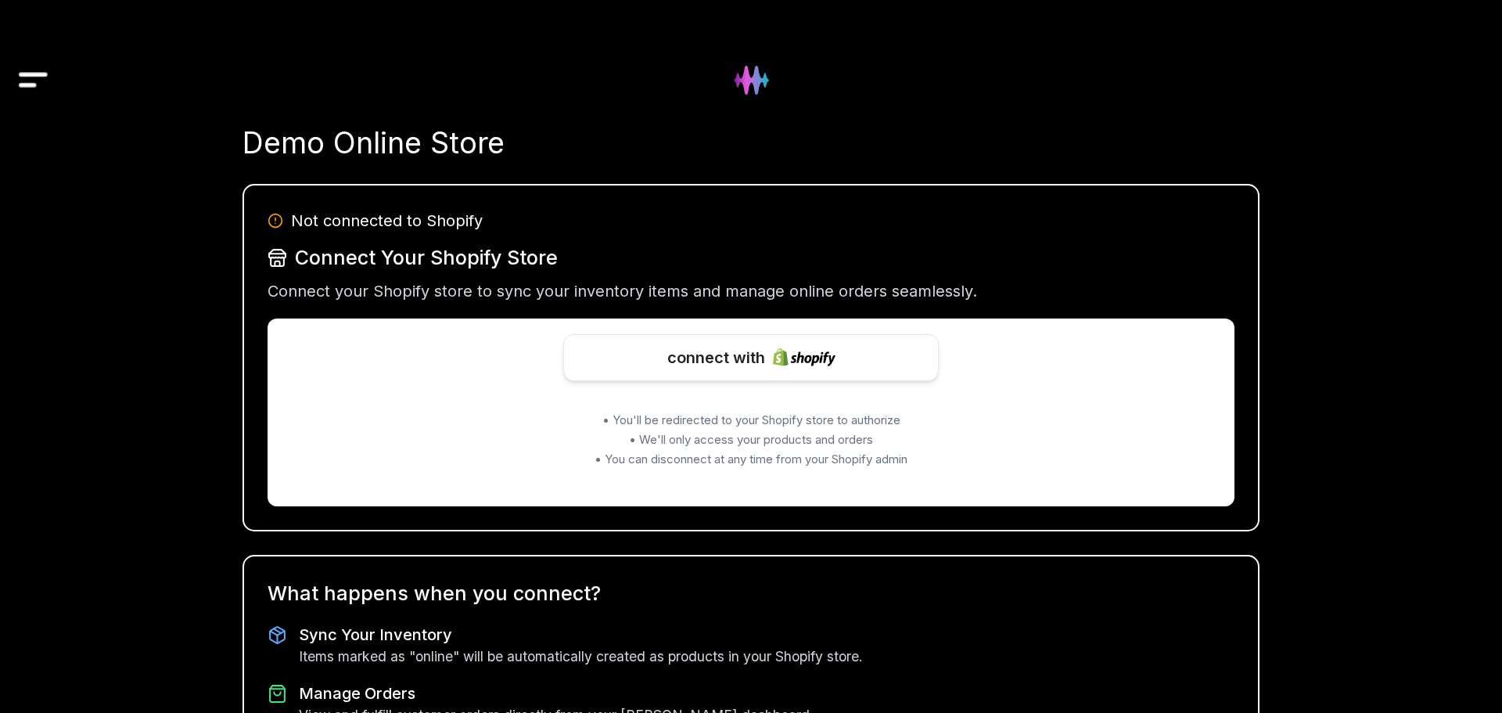
click at [750, 432] on p "• We'll only access your products and orders" at bounding box center [751, 440] width 438 height 16
drag, startPoint x: 619, startPoint y: 438, endPoint x: 884, endPoint y: 457, distance: 265.9
click at [750, 456] on div "• You'll be redirected to your Shopify store to authorize • We'll only access y…" at bounding box center [751, 439] width 438 height 55
click at [750, 464] on p "• You can disconnect at any time from your Shopify admin" at bounding box center [751, 459] width 438 height 16
drag, startPoint x: 926, startPoint y: 457, endPoint x: 670, endPoint y: 479, distance: 257.6
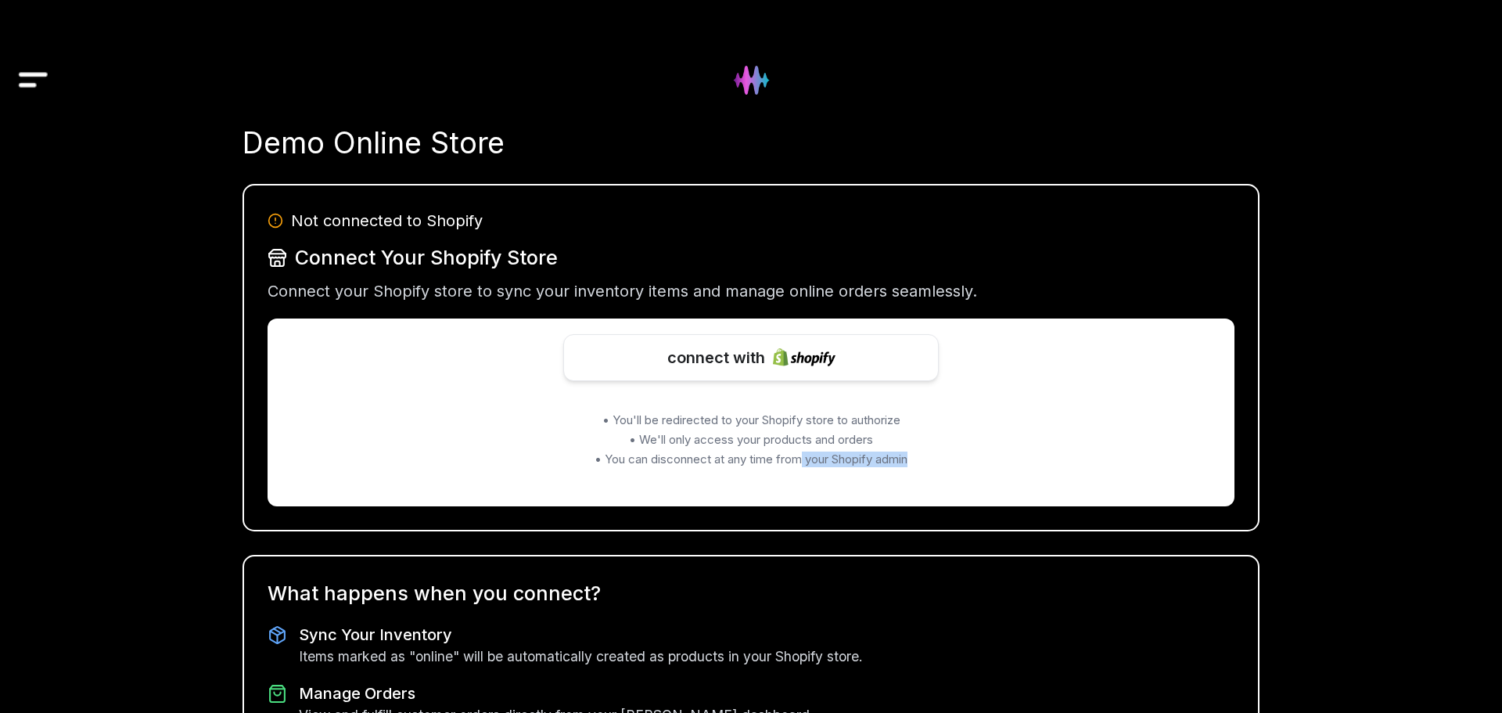
click at [750, 455] on p "• You can disconnect at any time from your Shopify admin" at bounding box center [751, 459] width 438 height 16
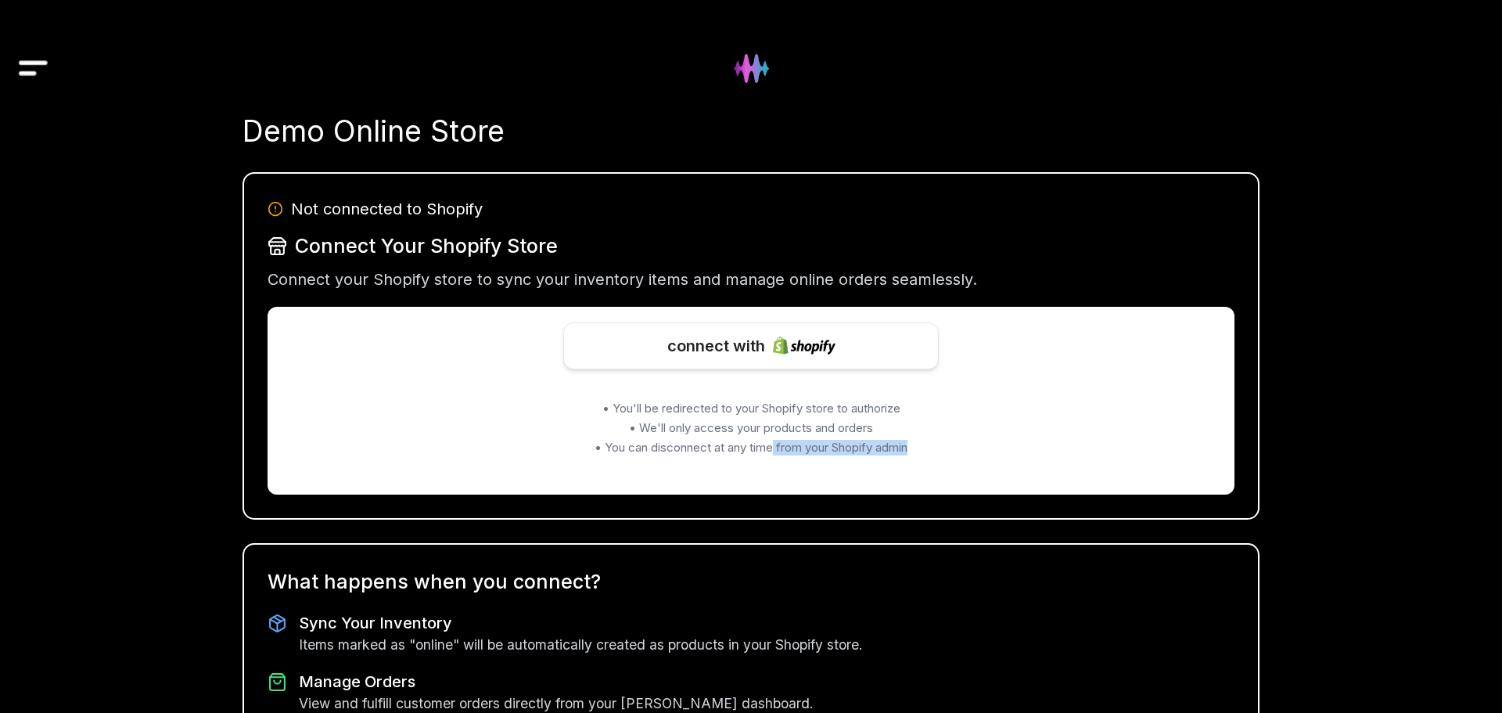
scroll to position [8, 0]
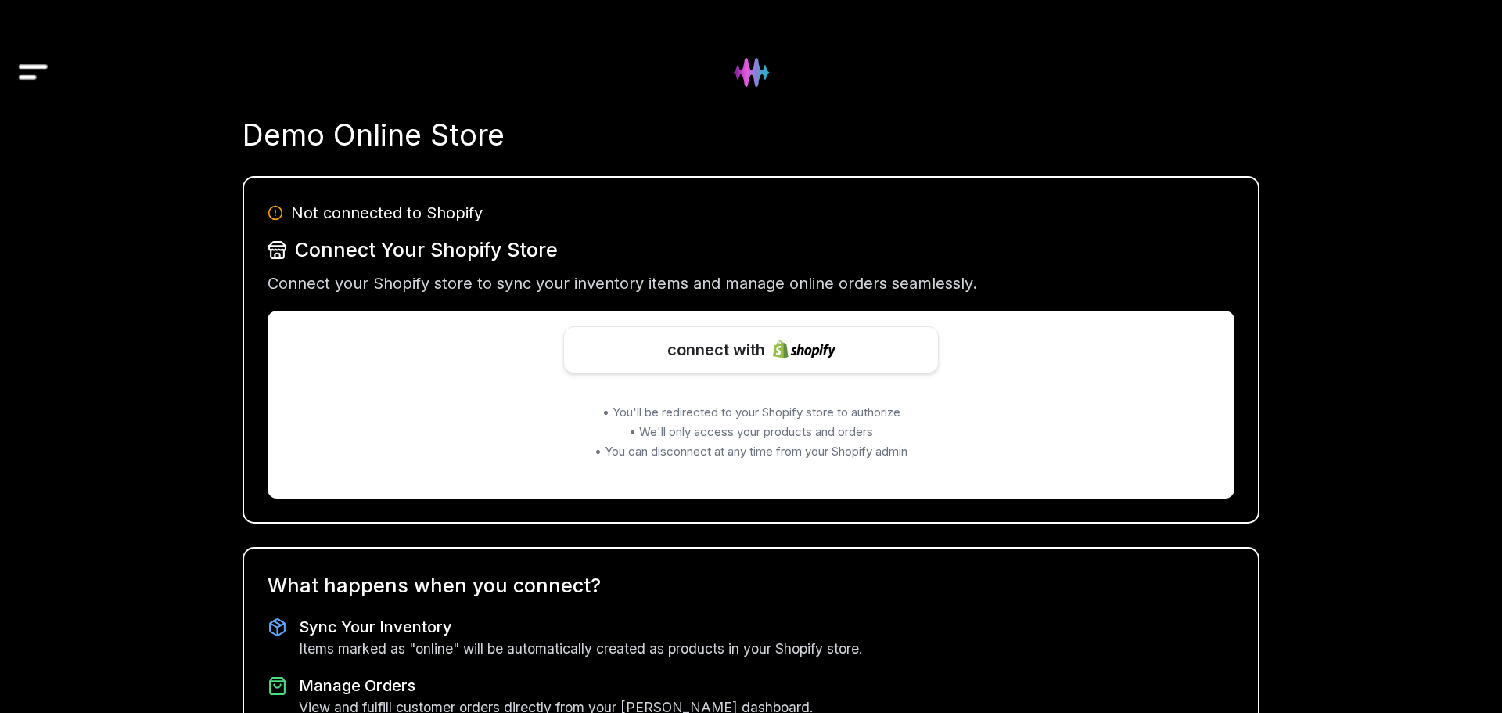
click at [470, 376] on div "connect with • You'll be redirected to your Shopify store to authorize • We'll …" at bounding box center [751, 392] width 936 height 133
click at [31, 59] on img "Drawer" at bounding box center [33, 72] width 35 height 60
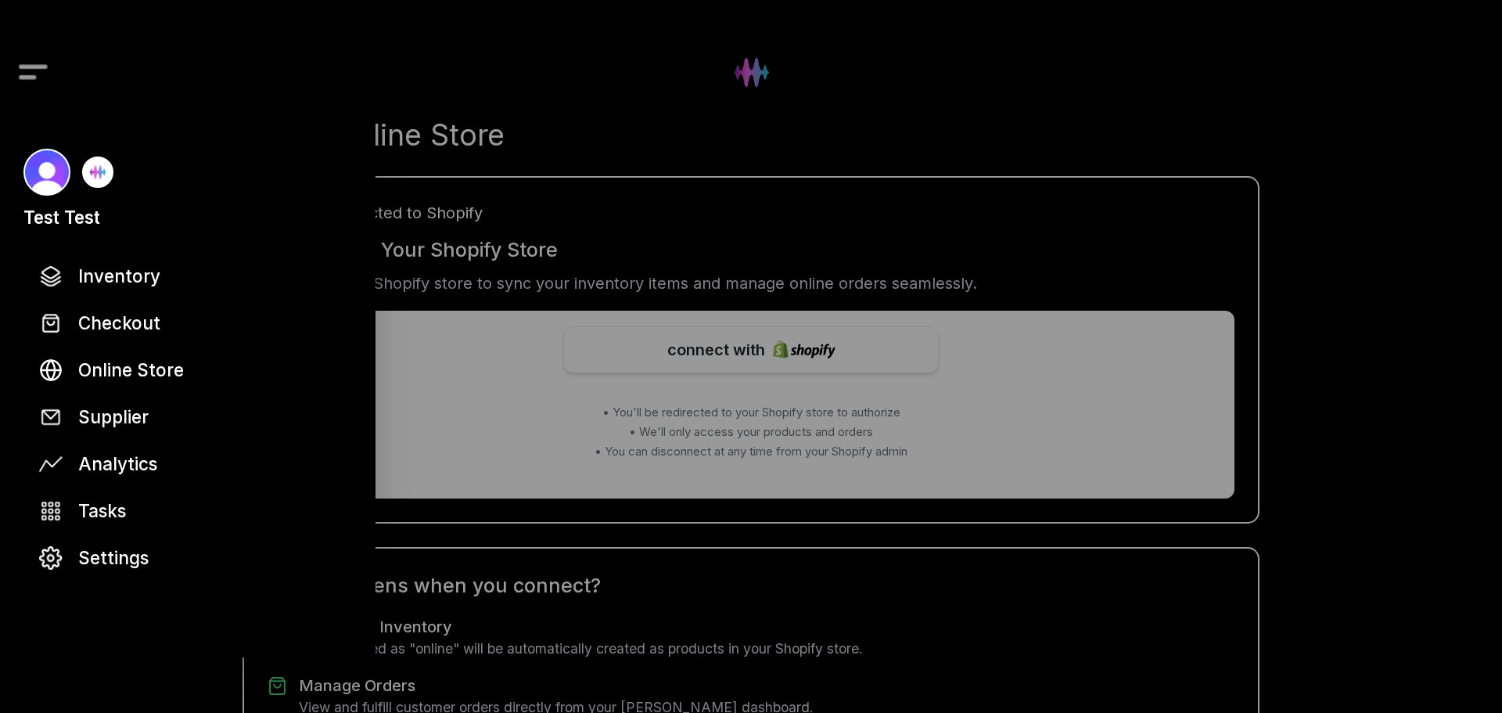
click at [739, 95] on div at bounding box center [751, 356] width 1502 height 713
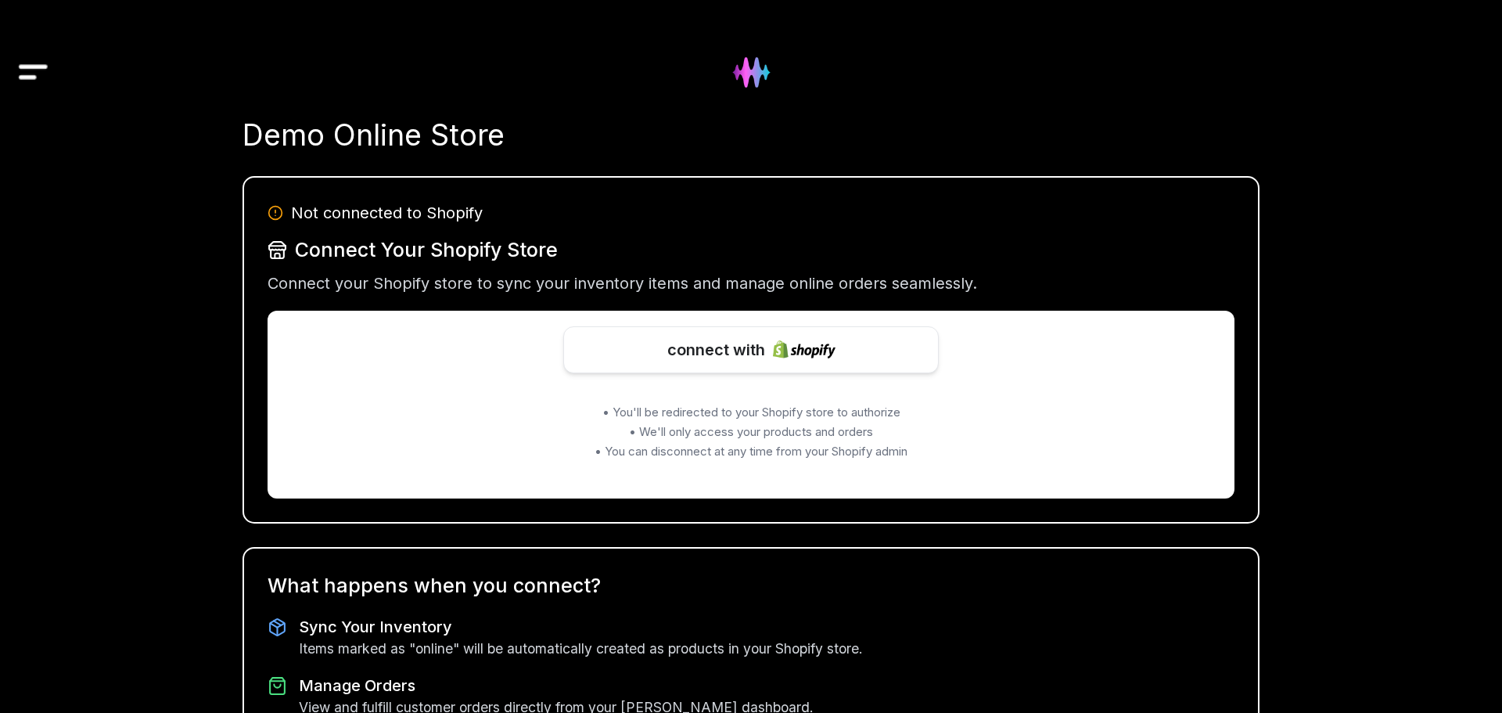
click at [748, 71] on img at bounding box center [751, 72] width 63 height 63
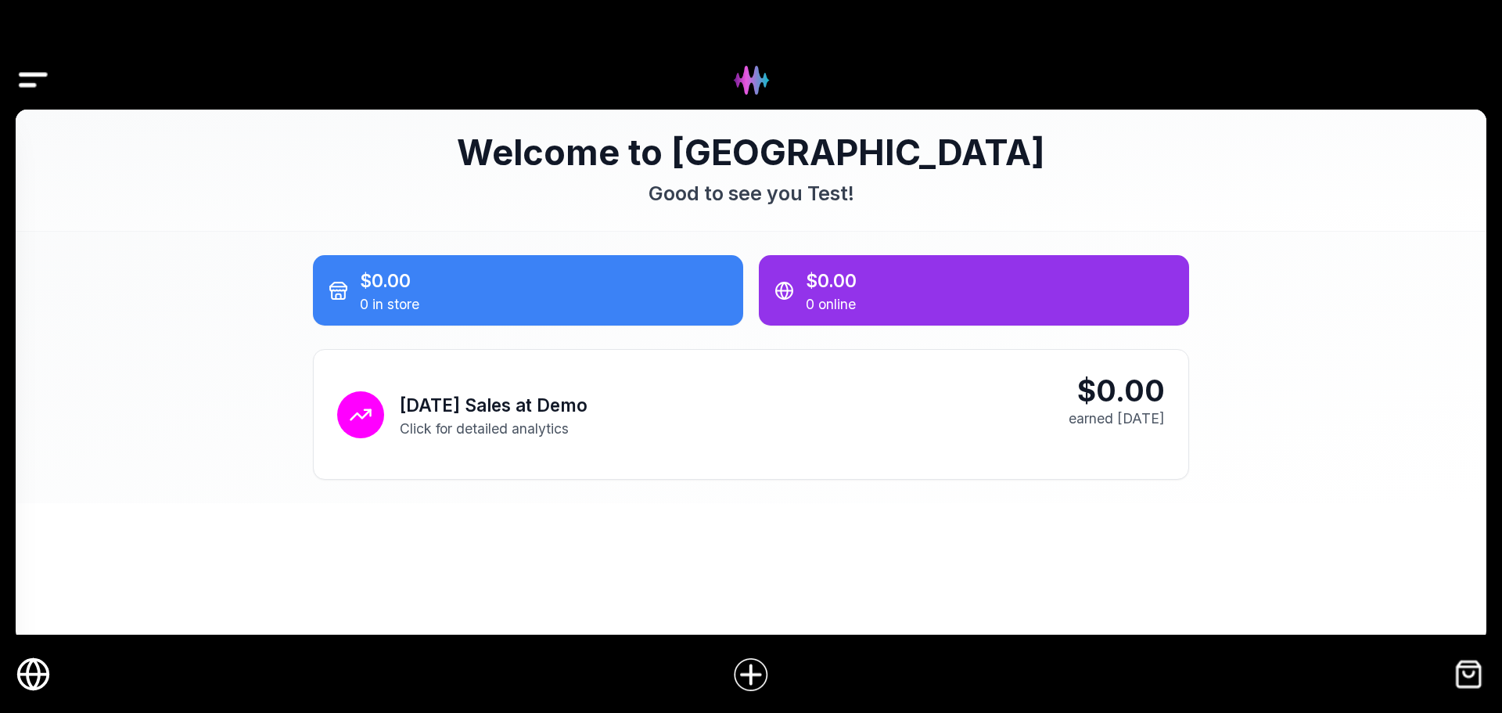
click at [31, 667] on icon "Online Store" at bounding box center [33, 673] width 35 height 35
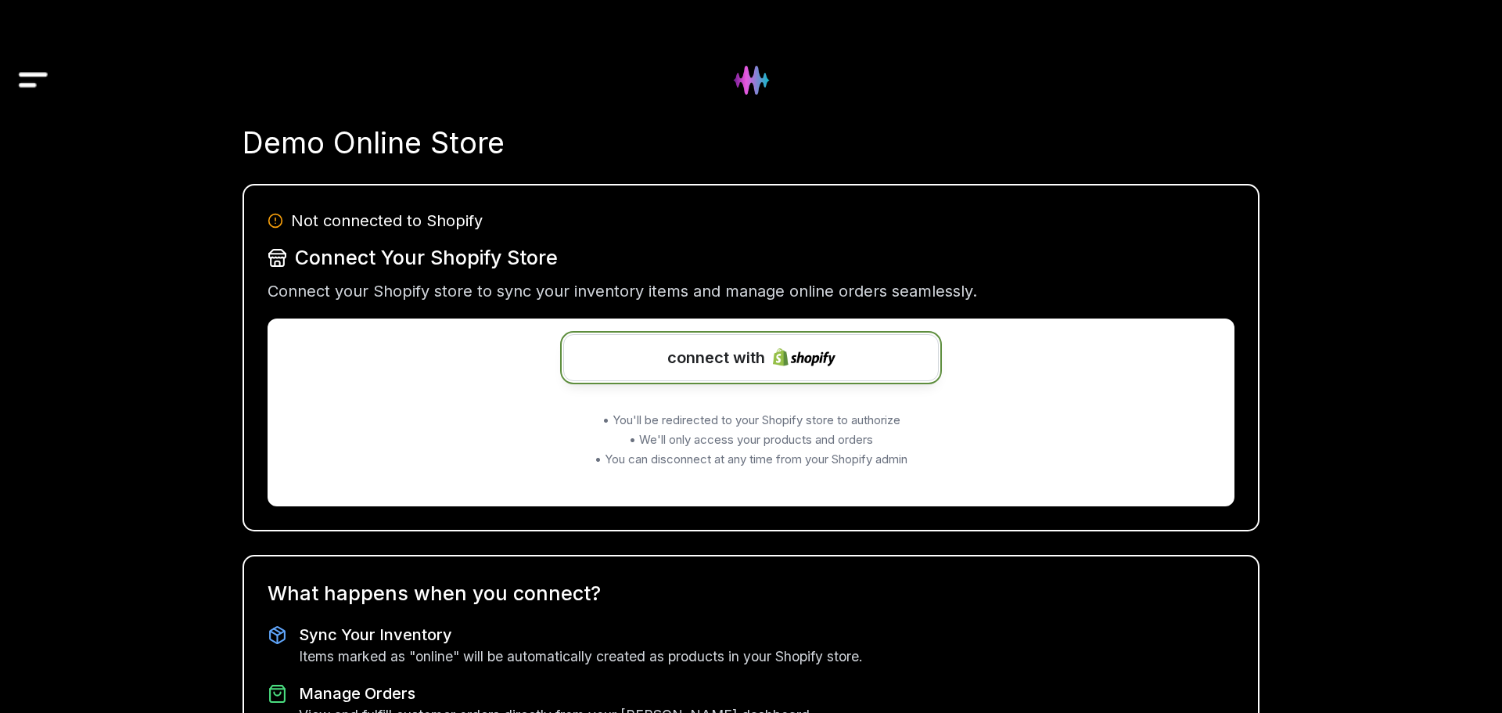
click at [741, 353] on span "connect with" at bounding box center [716, 357] width 98 height 23
click at [22, 72] on img "Drawer" at bounding box center [33, 80] width 35 height 60
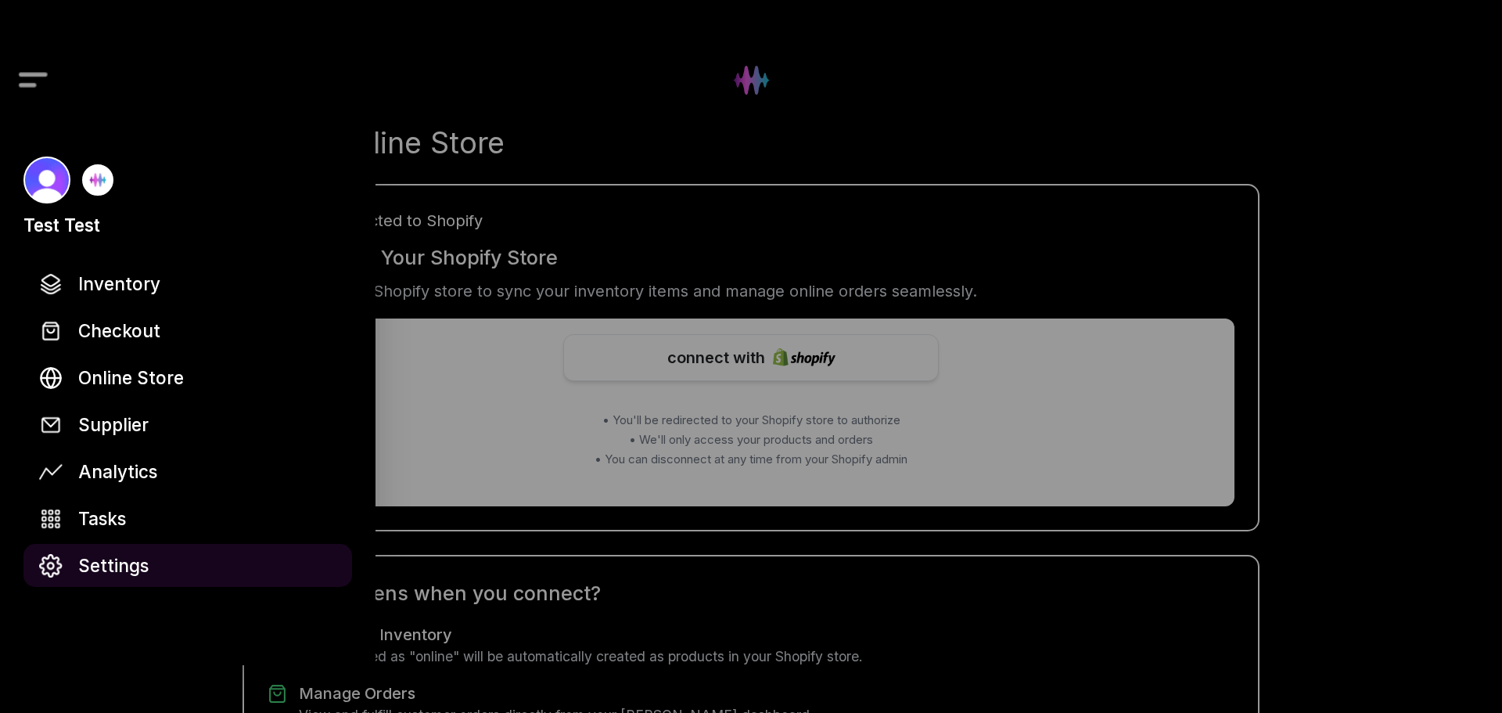
click at [181, 558] on link "Settings" at bounding box center [187, 565] width 329 height 43
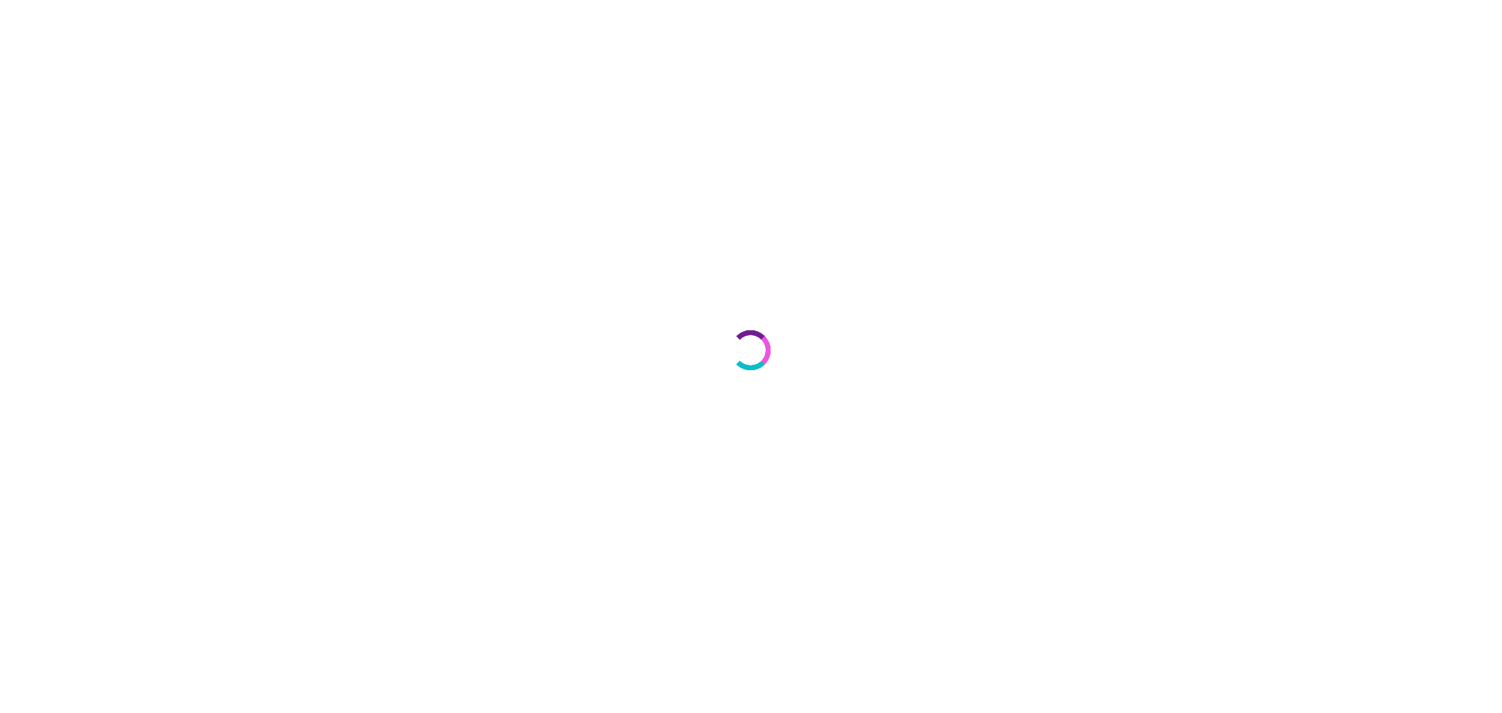
select select "**"
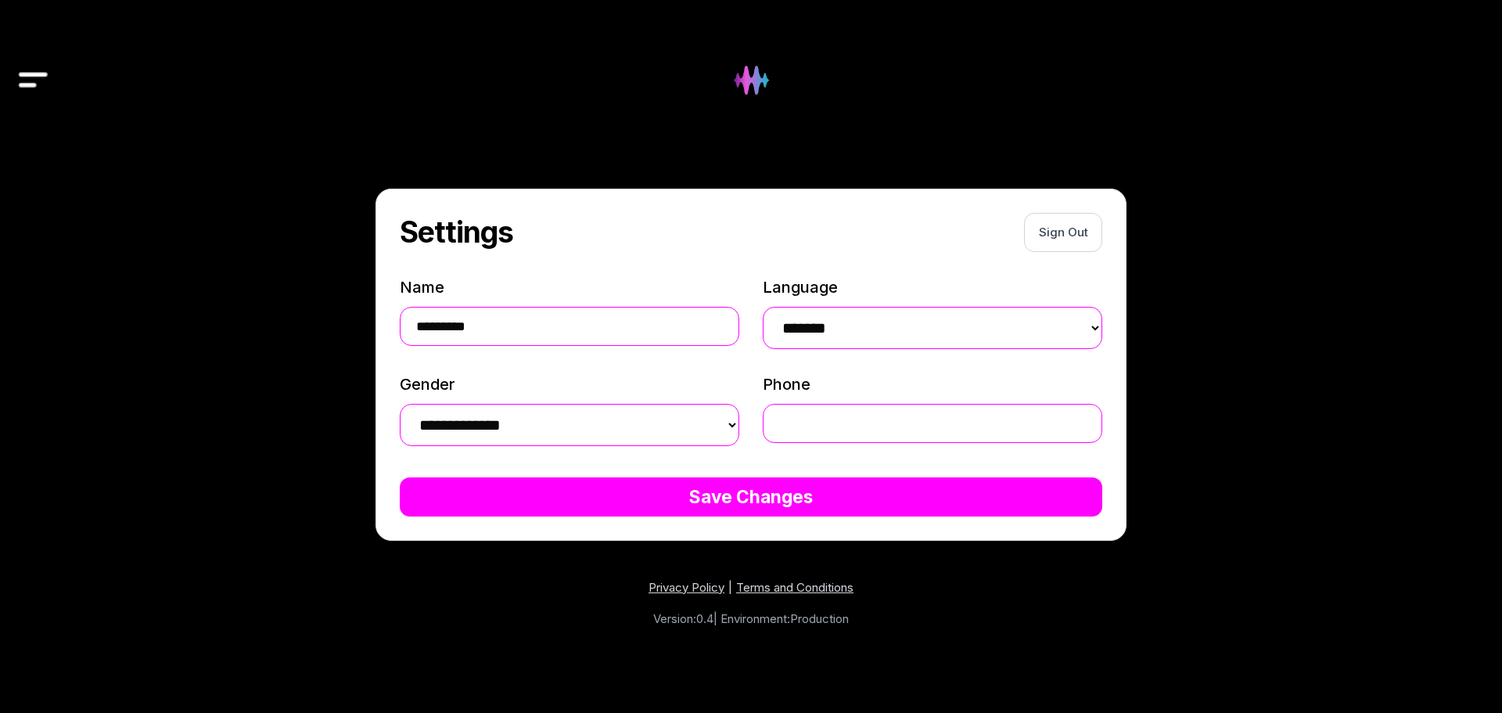
click at [1246, 183] on div "**********" at bounding box center [751, 411] width 1202 height 603
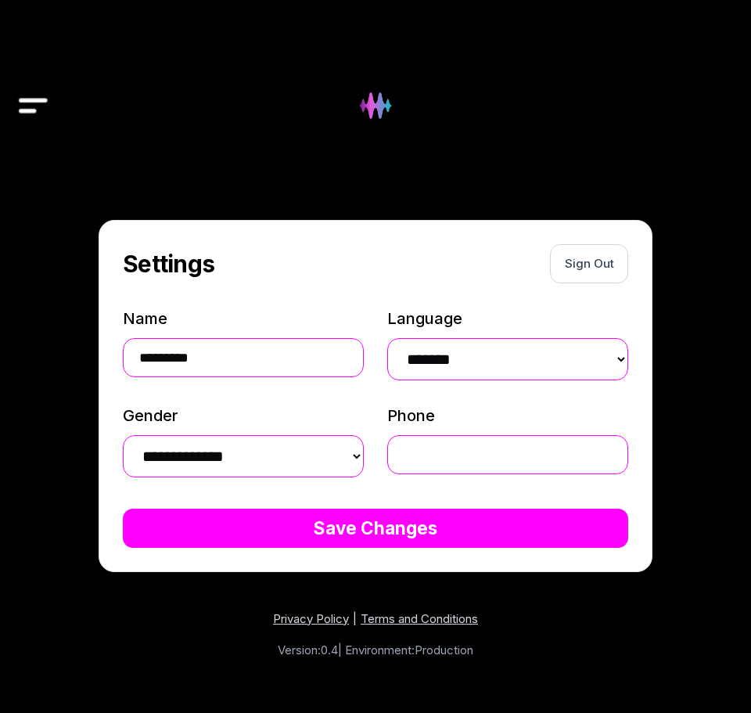
click at [29, 106] on img "Drawer" at bounding box center [33, 105] width 35 height 55
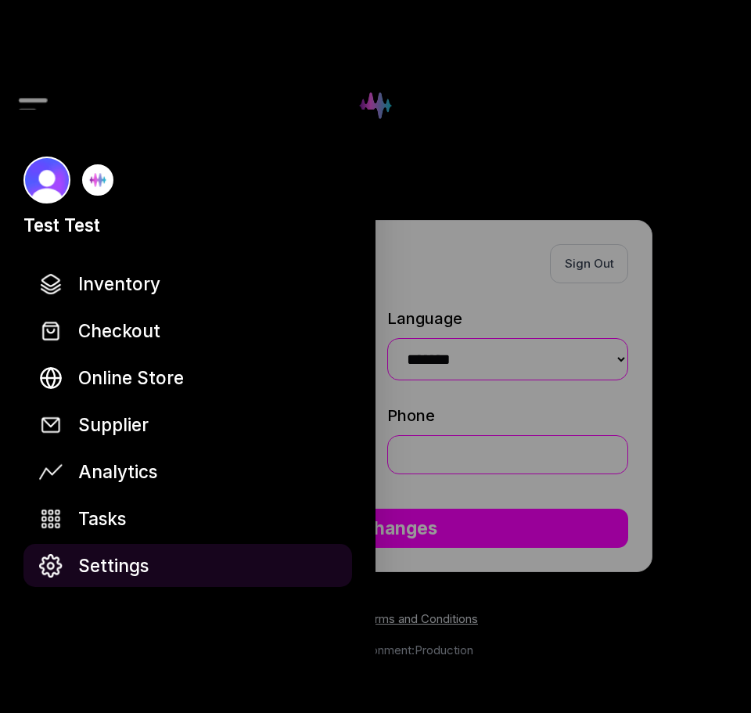
click at [113, 571] on span "Settings" at bounding box center [113, 565] width 70 height 27
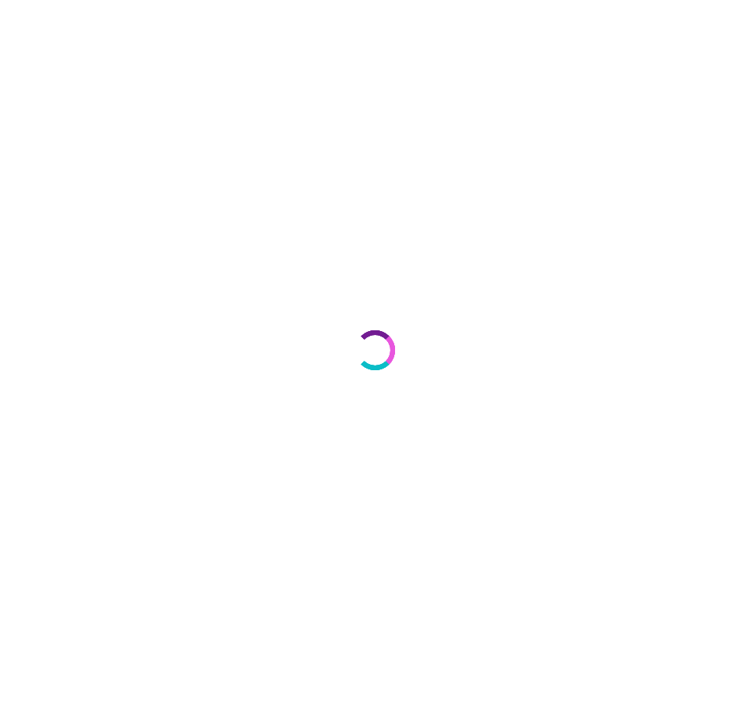
select select "**"
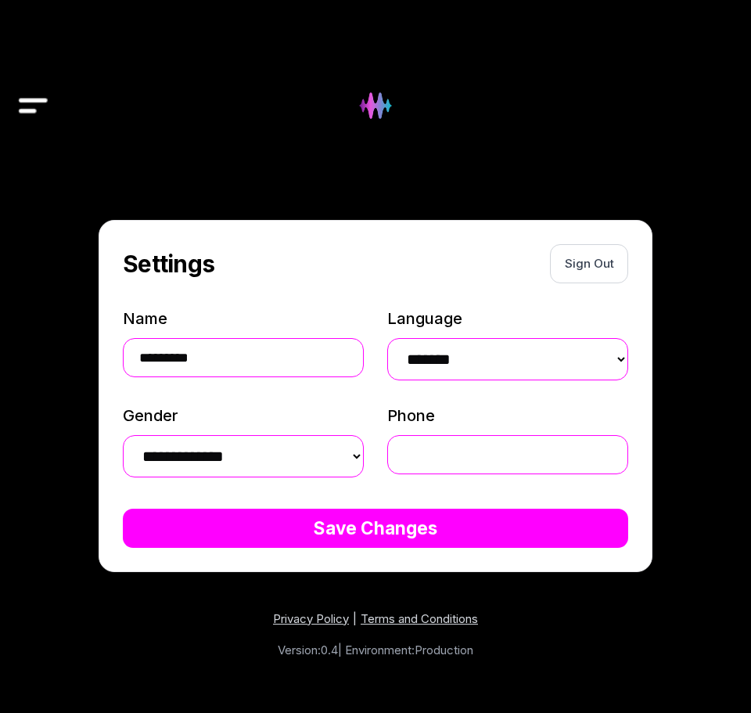
click at [48, 110] on img "Drawer" at bounding box center [33, 105] width 35 height 55
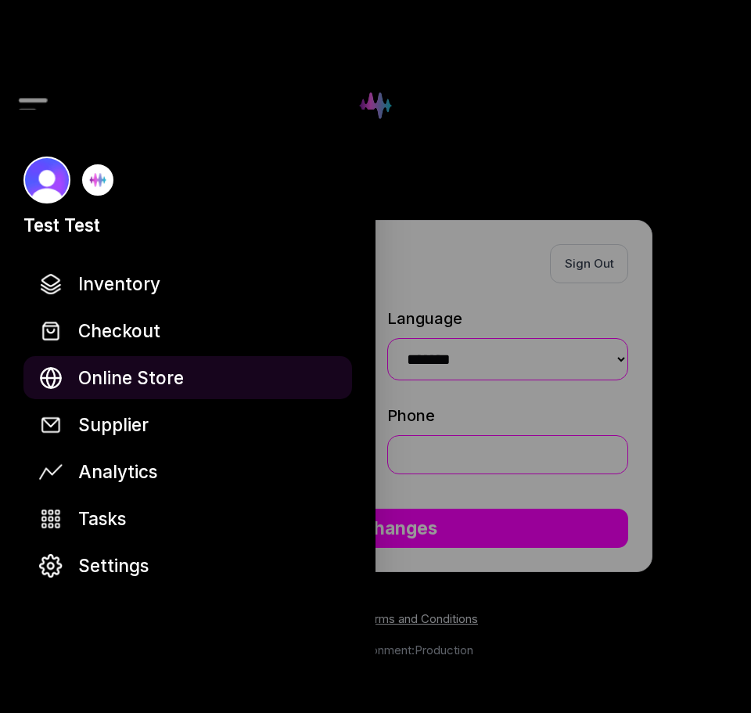
click at [156, 371] on span "Online Store" at bounding box center [131, 377] width 106 height 27
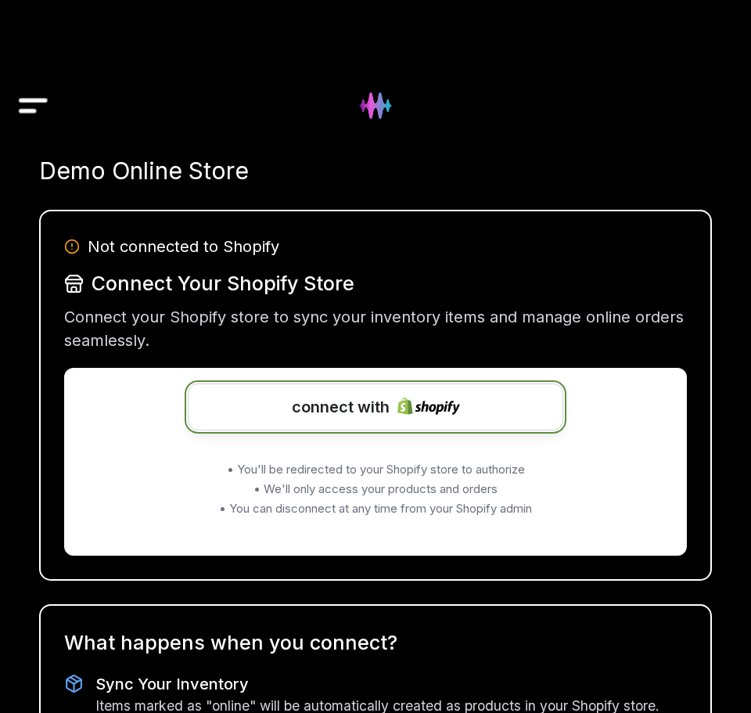
click at [333, 411] on span "connect with" at bounding box center [341, 406] width 98 height 23
